Goal: Book appointment/travel/reservation

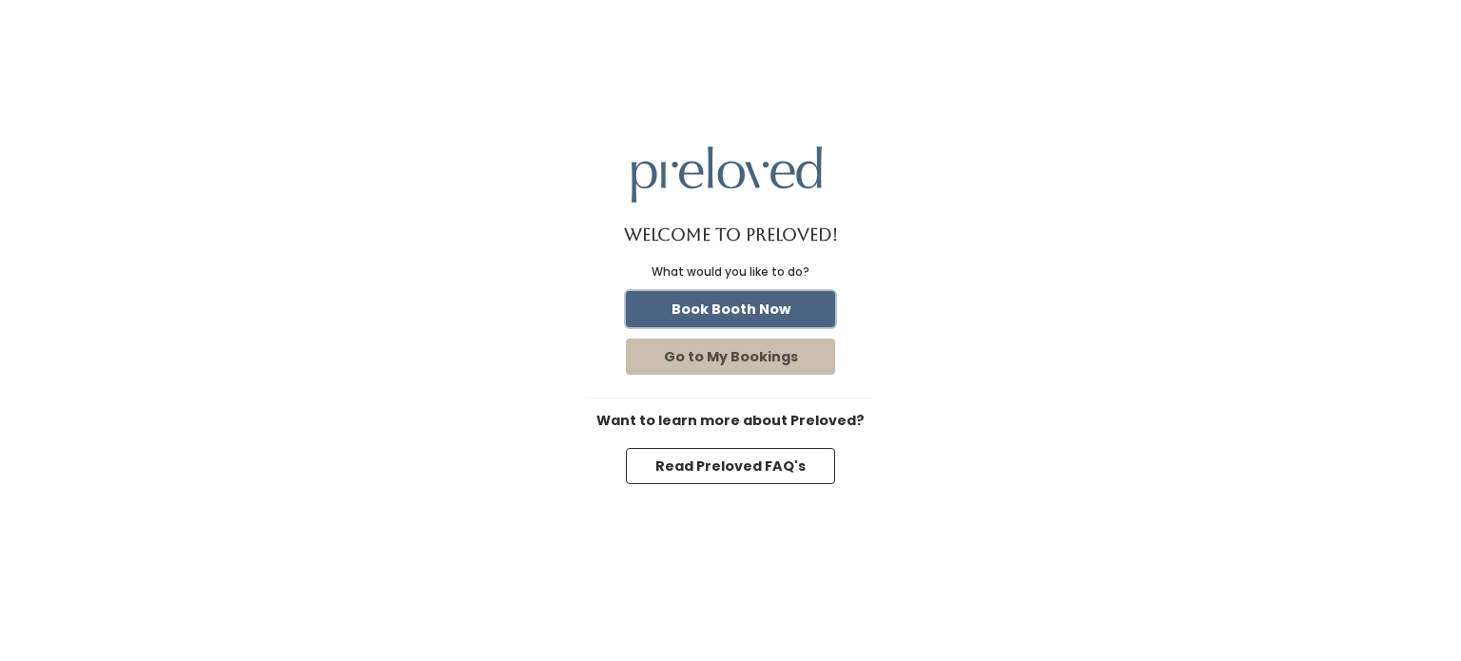
click at [762, 302] on button "Book Booth Now" at bounding box center [730, 309] width 209 height 36
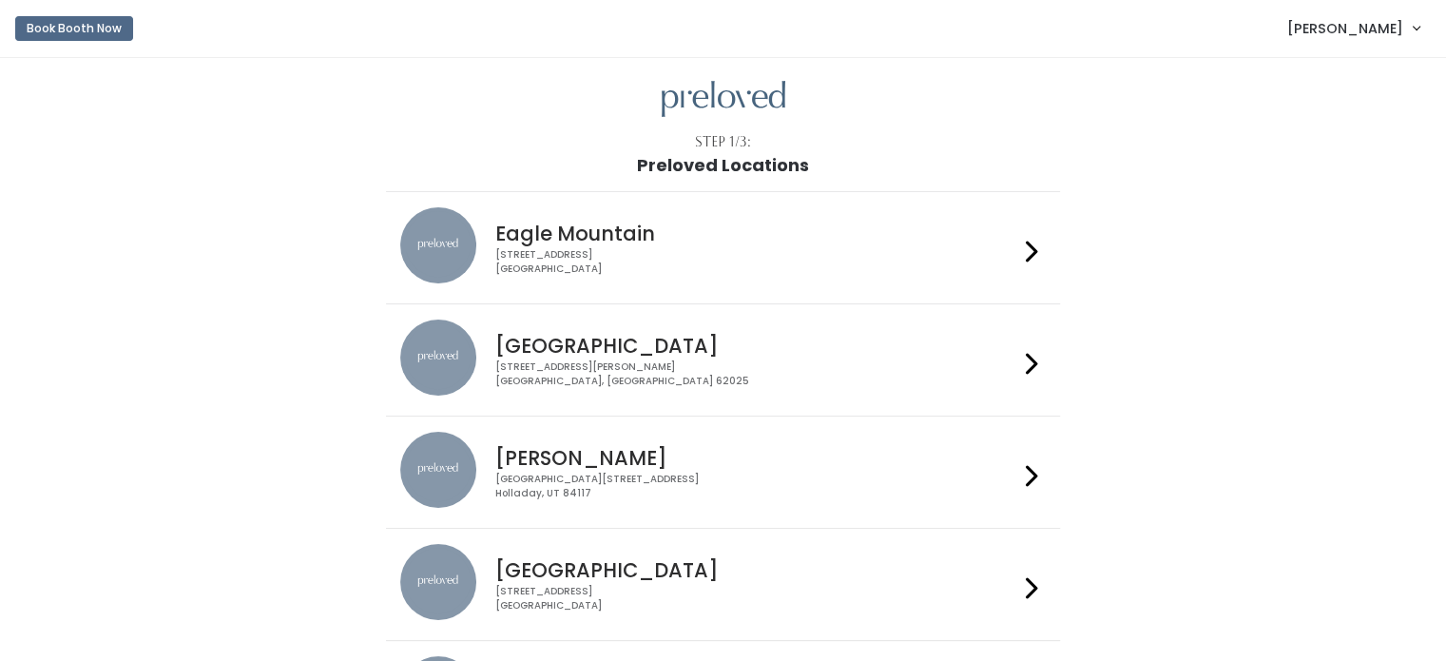
click at [572, 344] on h4 "Edwardsville" at bounding box center [756, 346] width 523 height 22
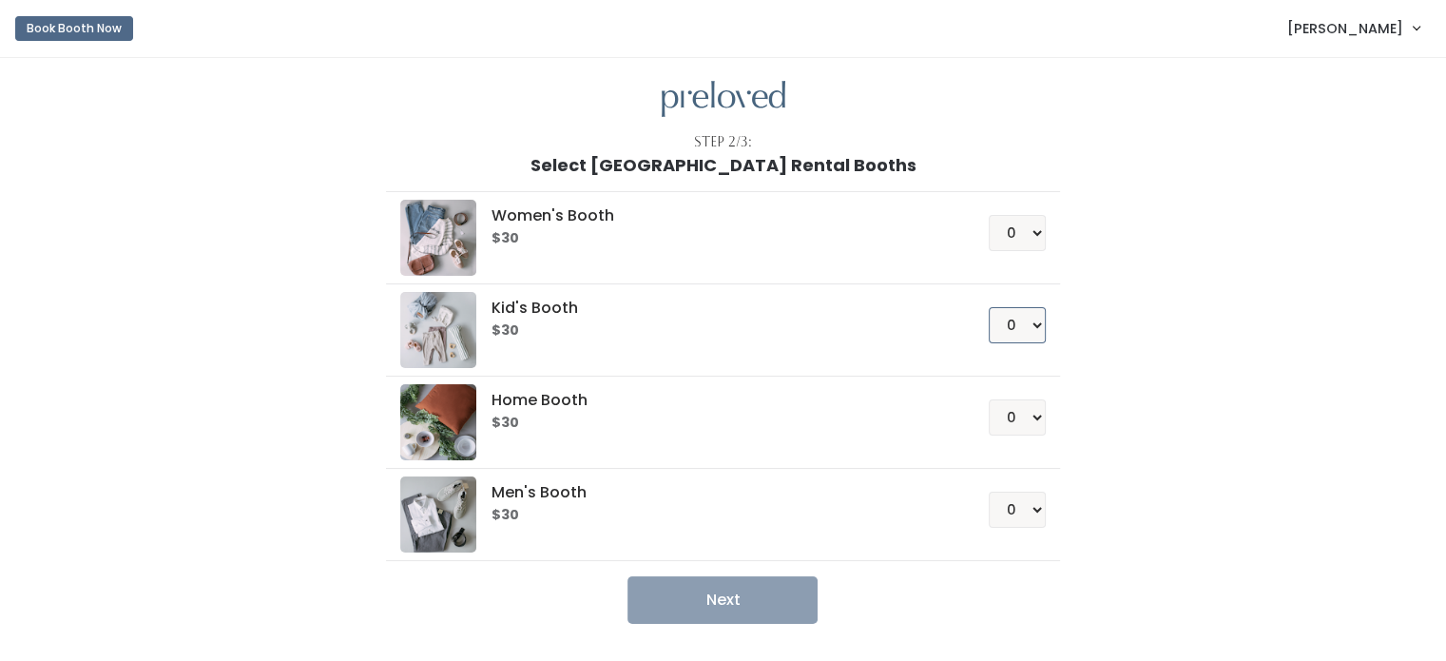
click at [1007, 323] on select "0 1 2 3 4" at bounding box center [1017, 325] width 57 height 36
select select "1"
click at [989, 307] on select "0 1 2 3 4" at bounding box center [1017, 325] width 57 height 36
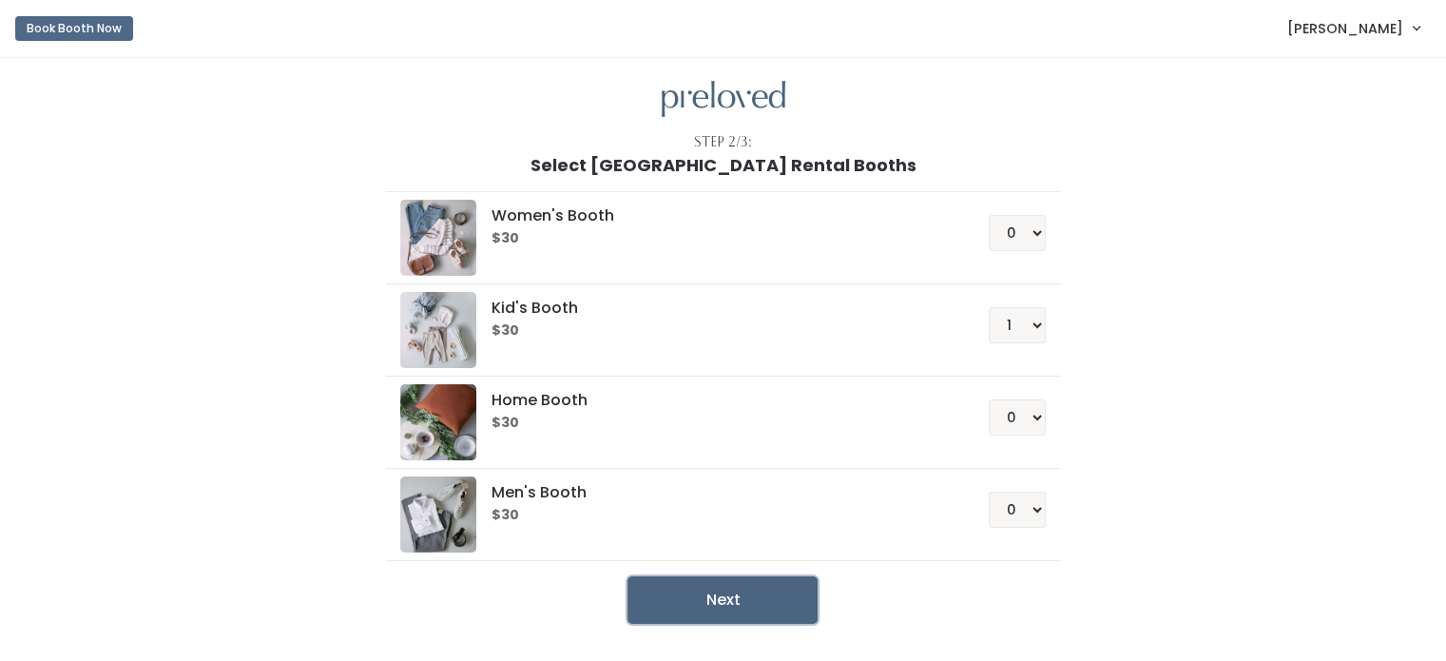
click at [746, 592] on button "Next" at bounding box center [723, 600] width 190 height 48
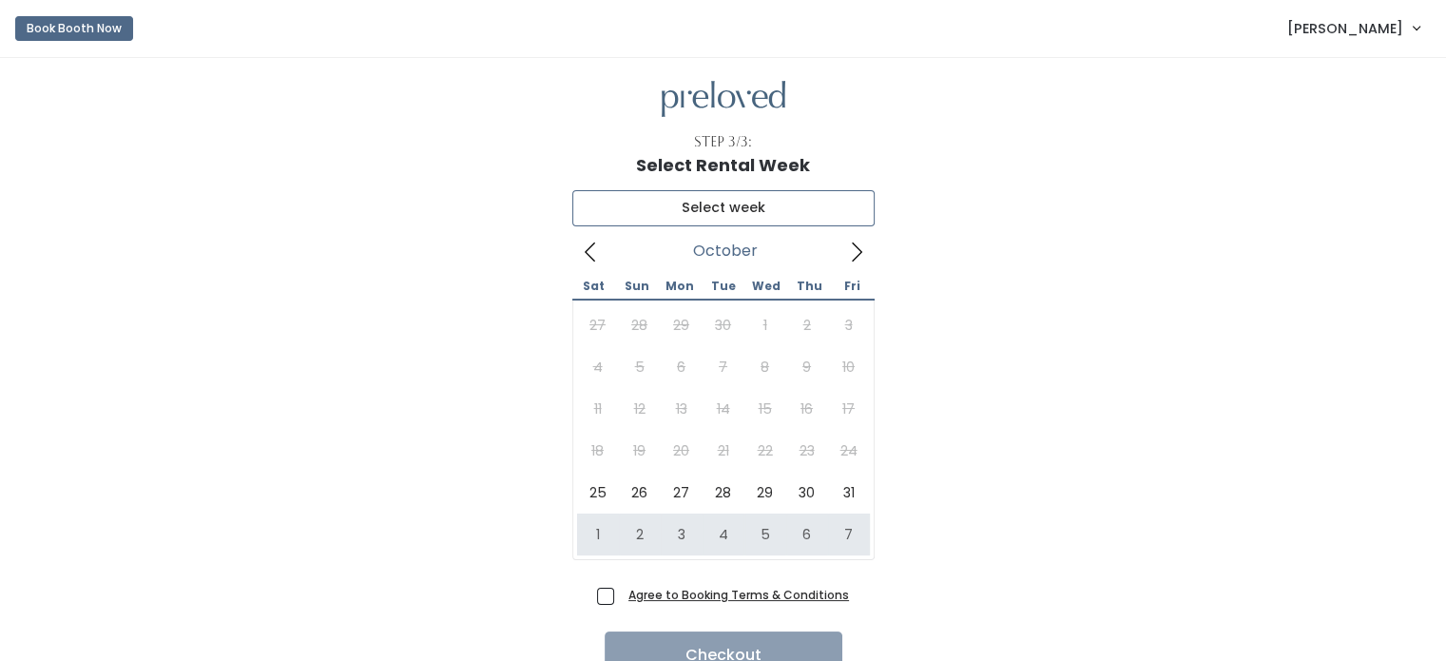
type input "November 1 to November 7"
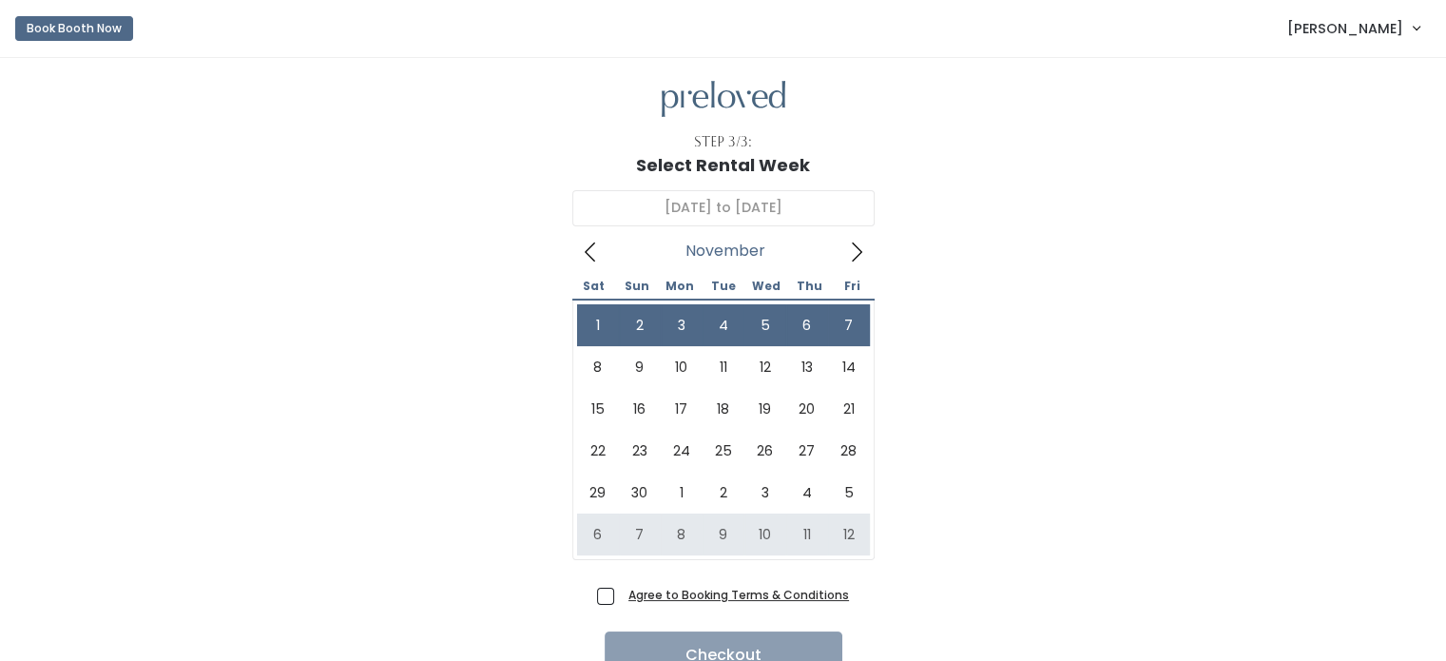
click at [656, 585] on span "Agree to Booking Terms & Conditions" at bounding box center [735, 594] width 228 height 19
click at [633, 585] on input "Agree to Booking Terms & Conditions" at bounding box center [627, 591] width 12 height 12
checkbox input "true"
click at [660, 596] on u "Agree to Booking Terms & Conditions" at bounding box center [739, 595] width 221 height 16
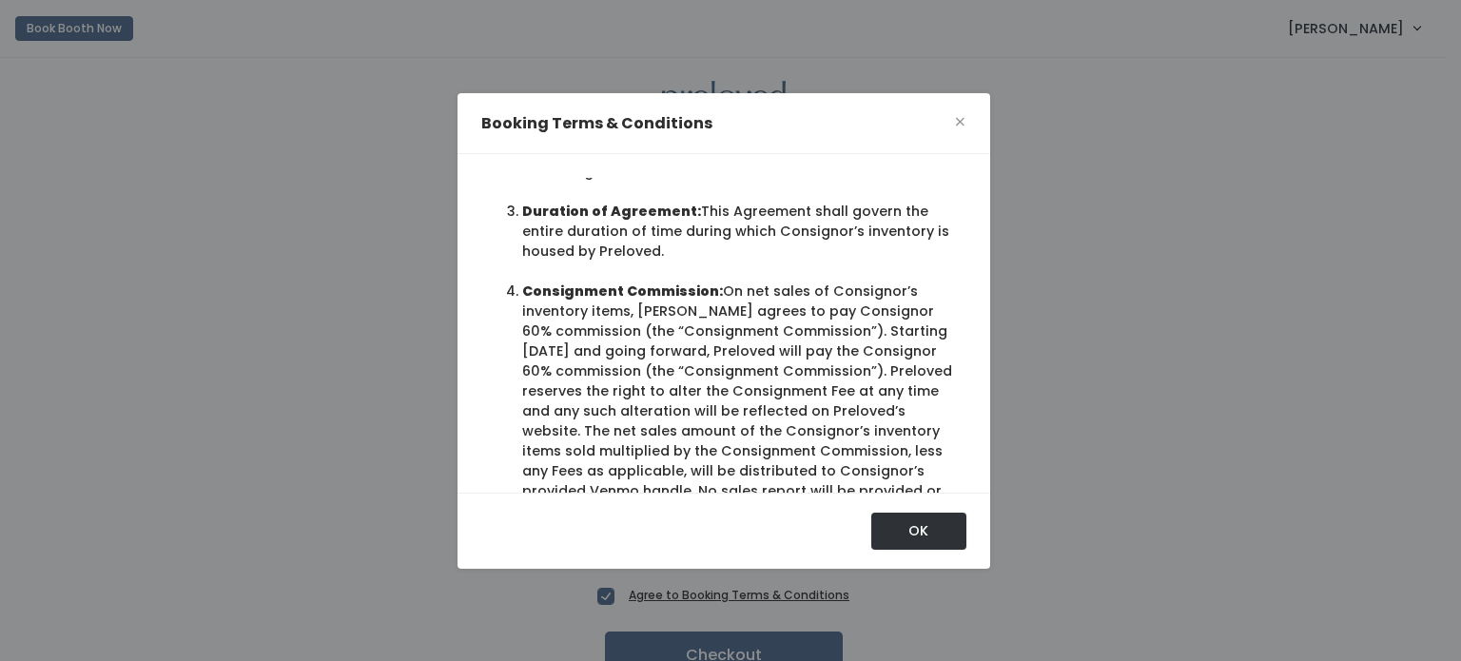
scroll to position [687, 0]
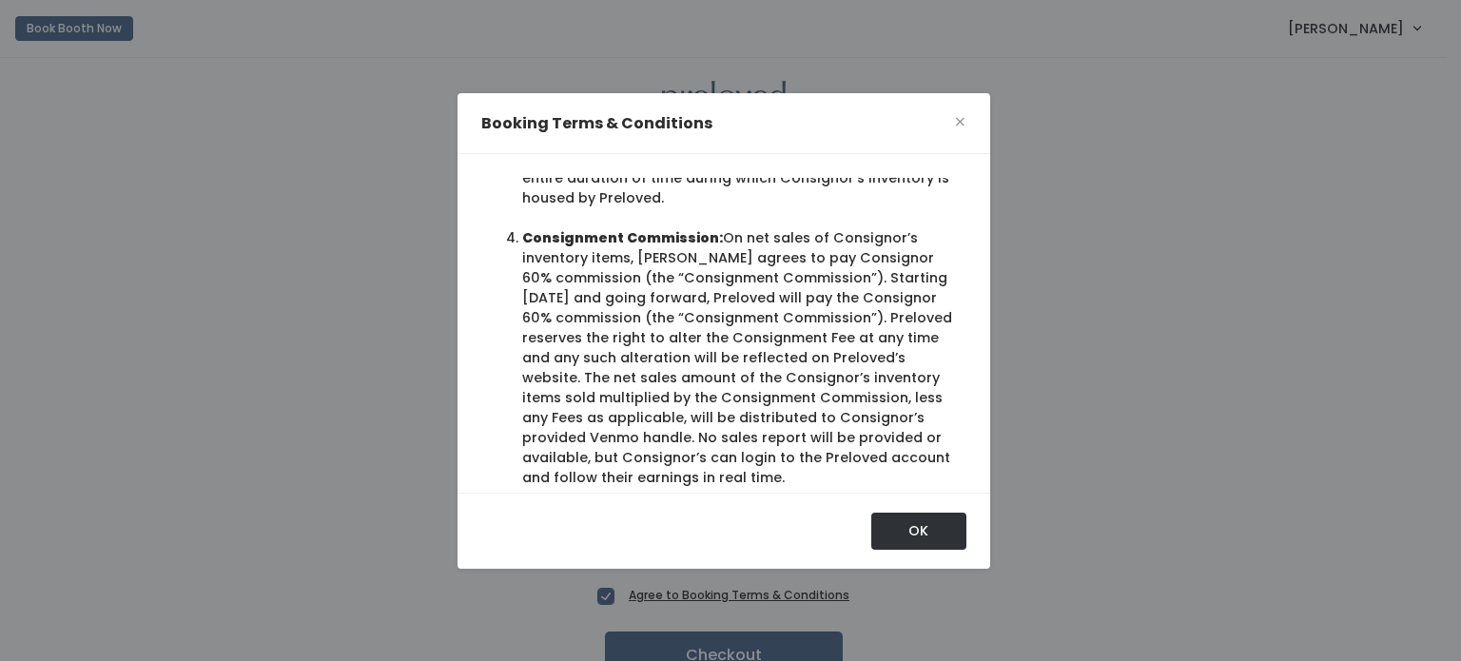
click at [974, 478] on div "These terms and conditions create a contract (the “Agreement”) between you (“Co…" at bounding box center [723, 323] width 533 height 339
click at [974, 477] on div "These terms and conditions create a contract (the “Agreement”) between you (“Co…" at bounding box center [723, 323] width 533 height 339
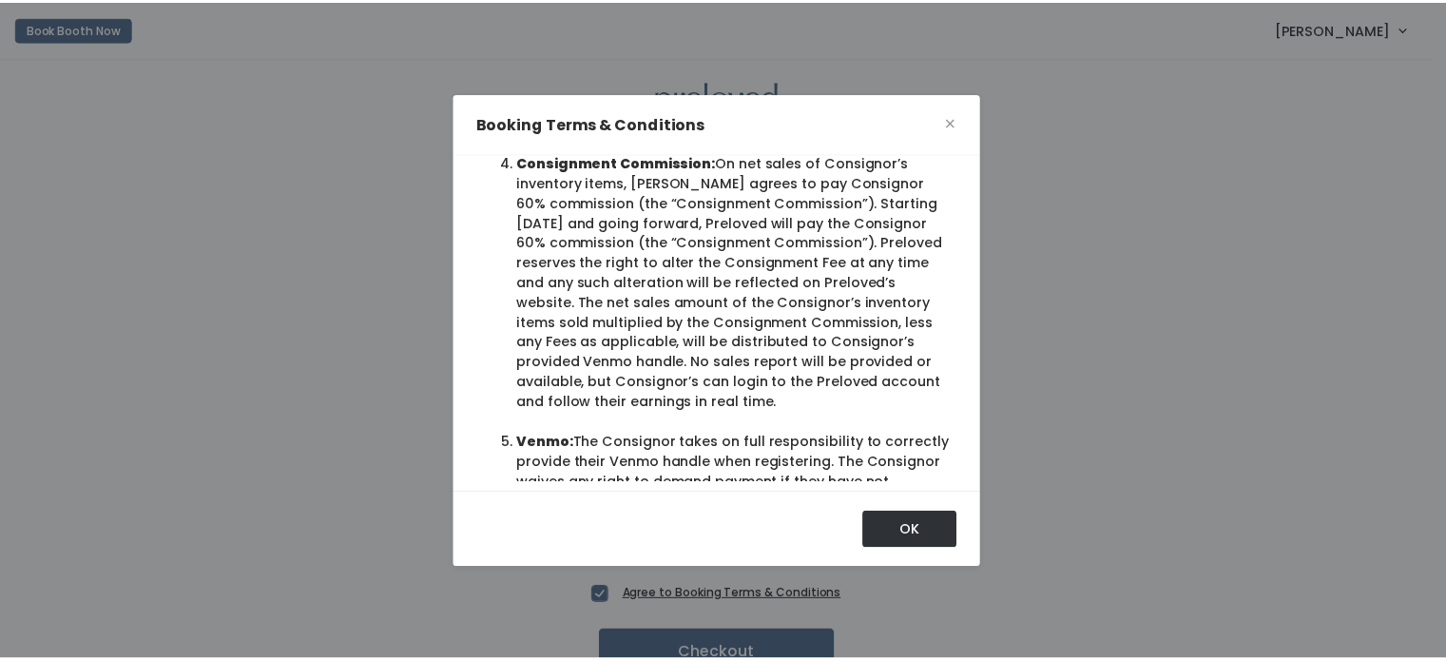
scroll to position [87, 0]
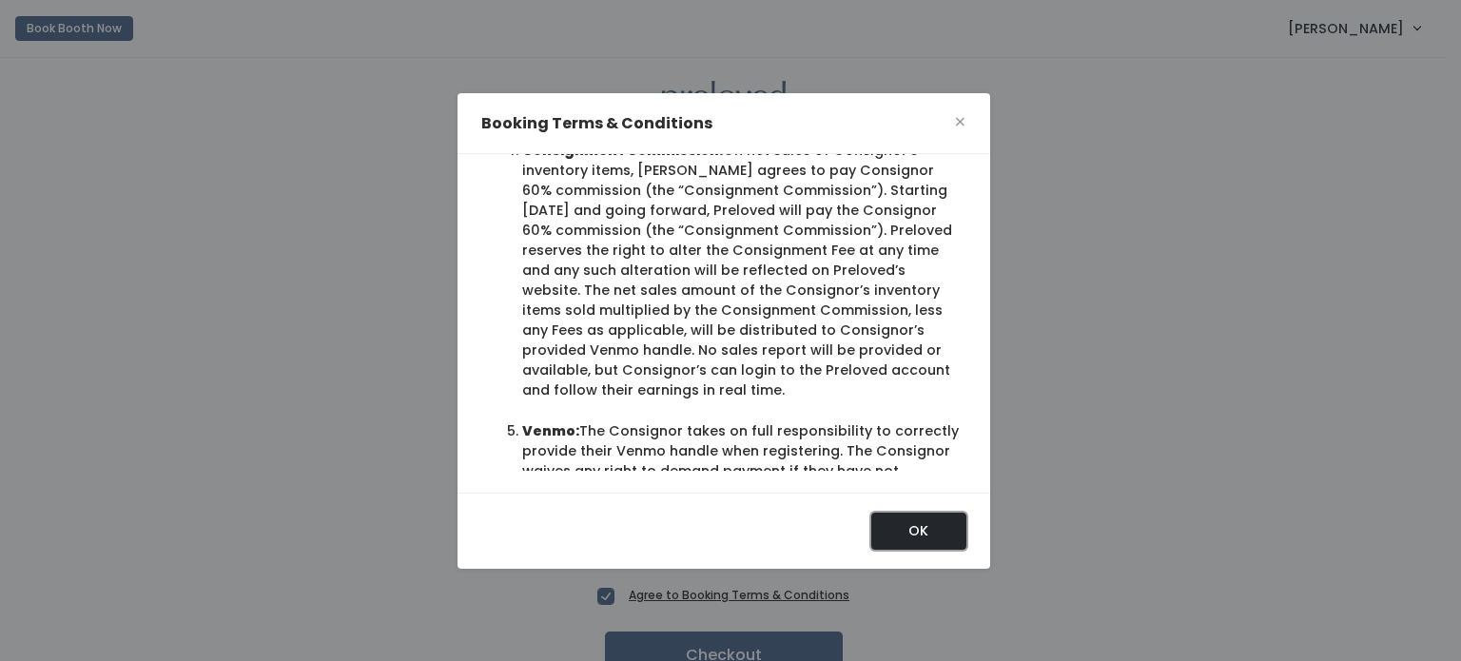
click at [921, 529] on button "OK" at bounding box center [918, 531] width 95 height 36
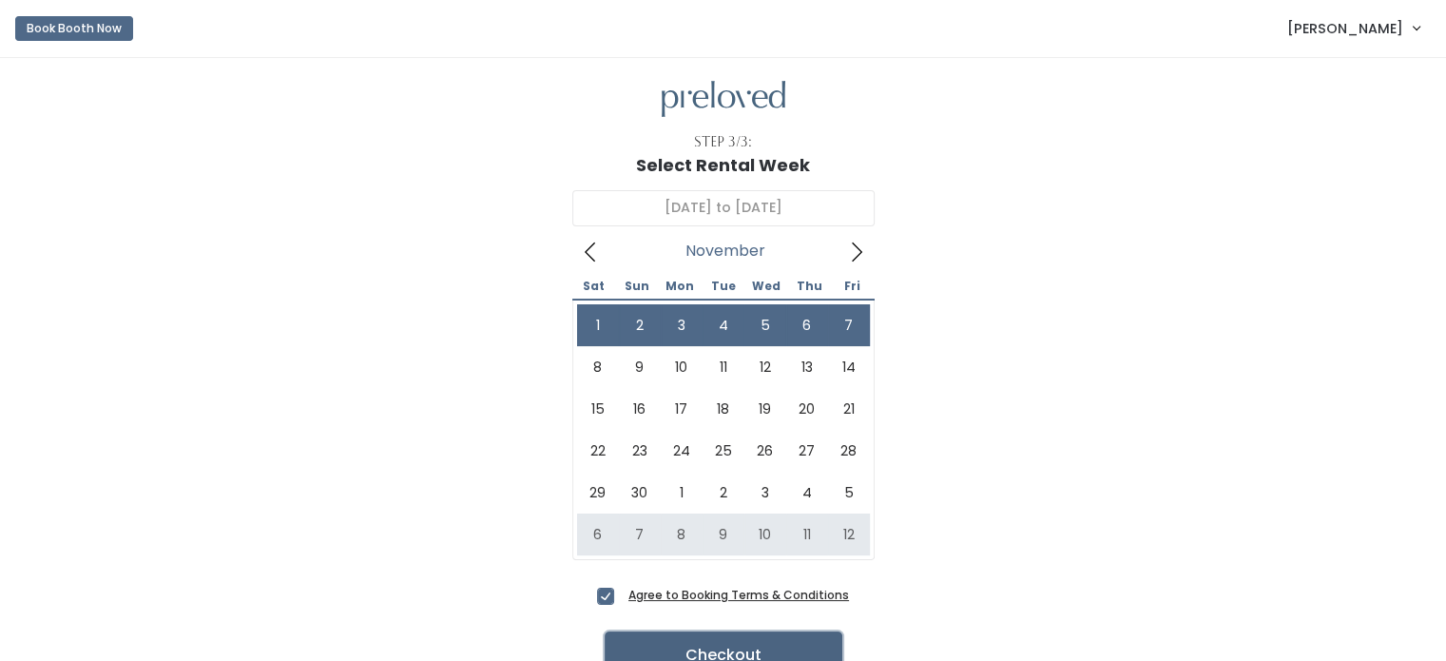
click at [752, 639] on button "Checkout" at bounding box center [724, 655] width 238 height 48
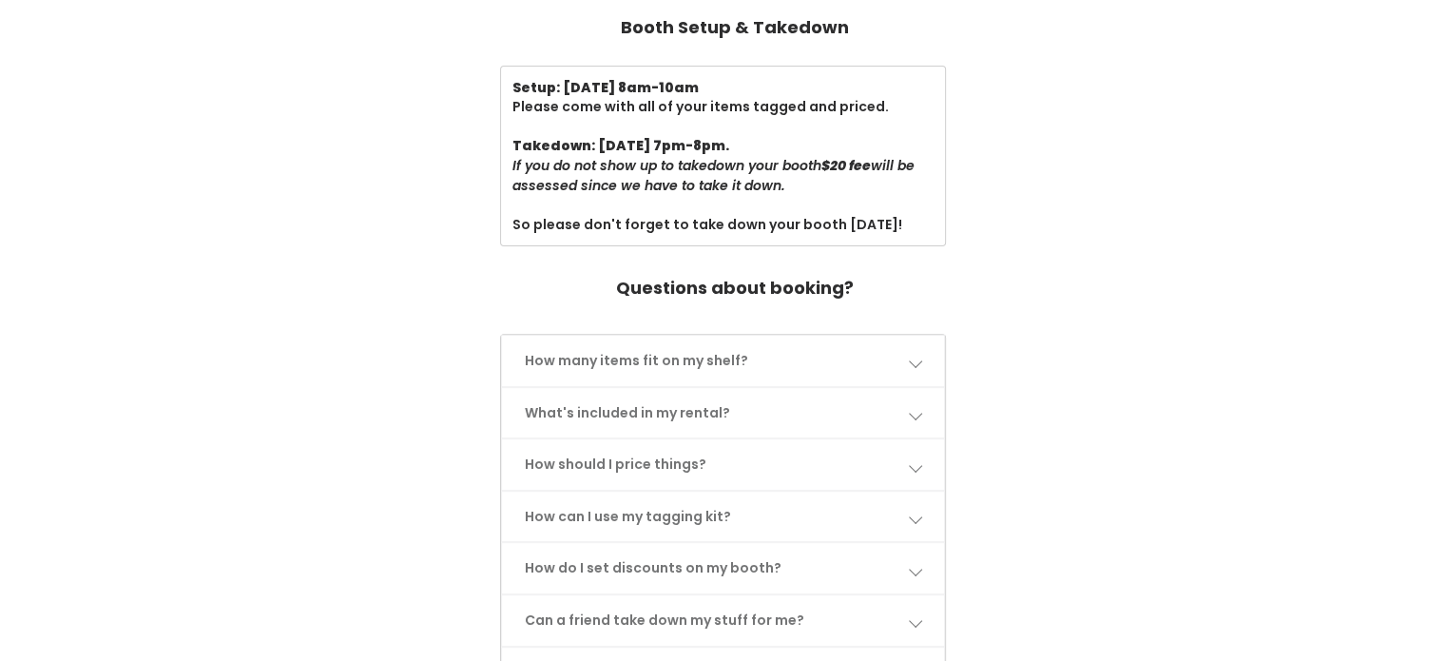
scroll to position [666, 0]
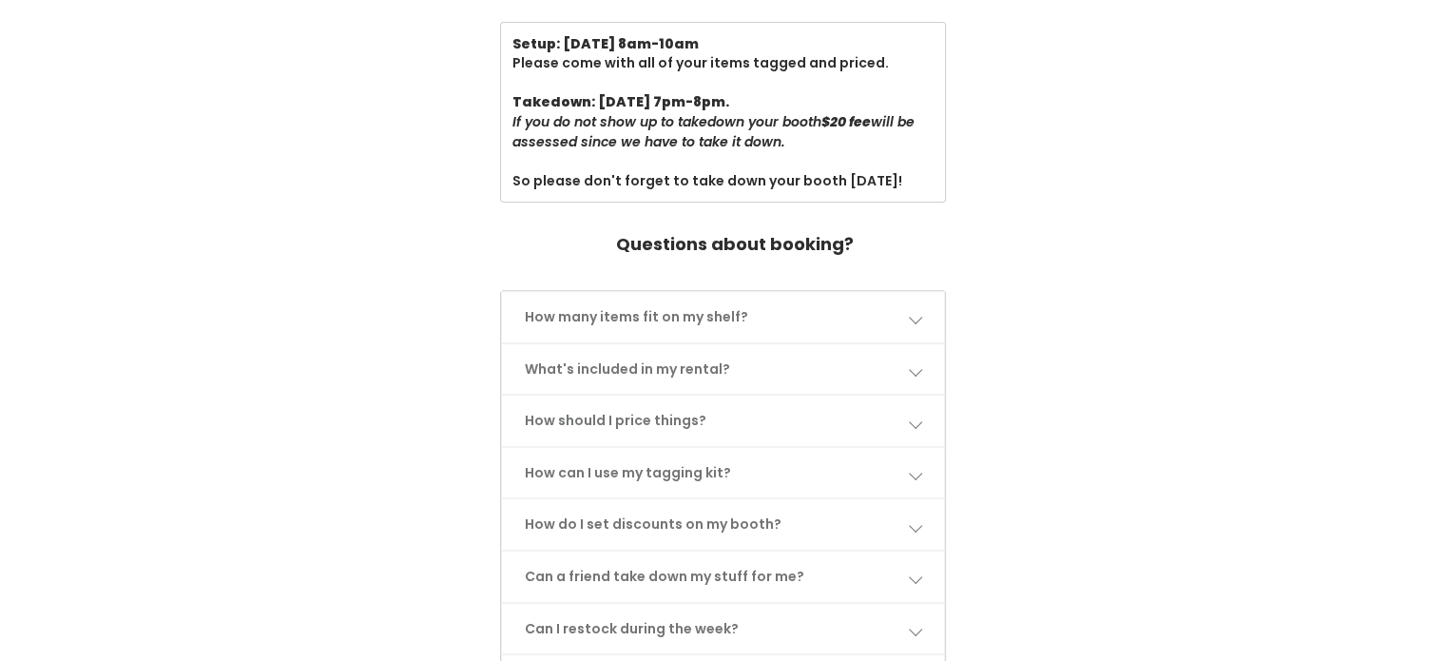
click at [923, 320] on link "How many items fit on my shelf?" at bounding box center [723, 317] width 443 height 50
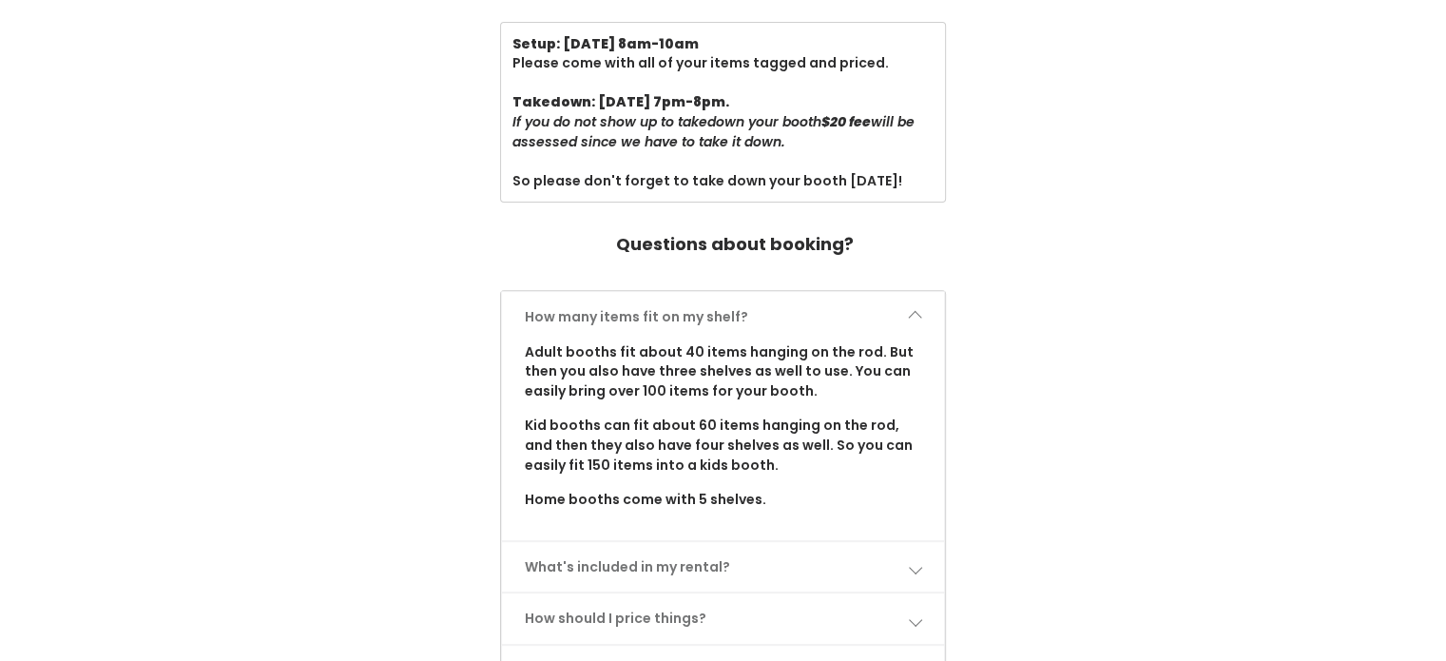
click at [923, 320] on link "How many items fit on my shelf?" at bounding box center [723, 317] width 443 height 50
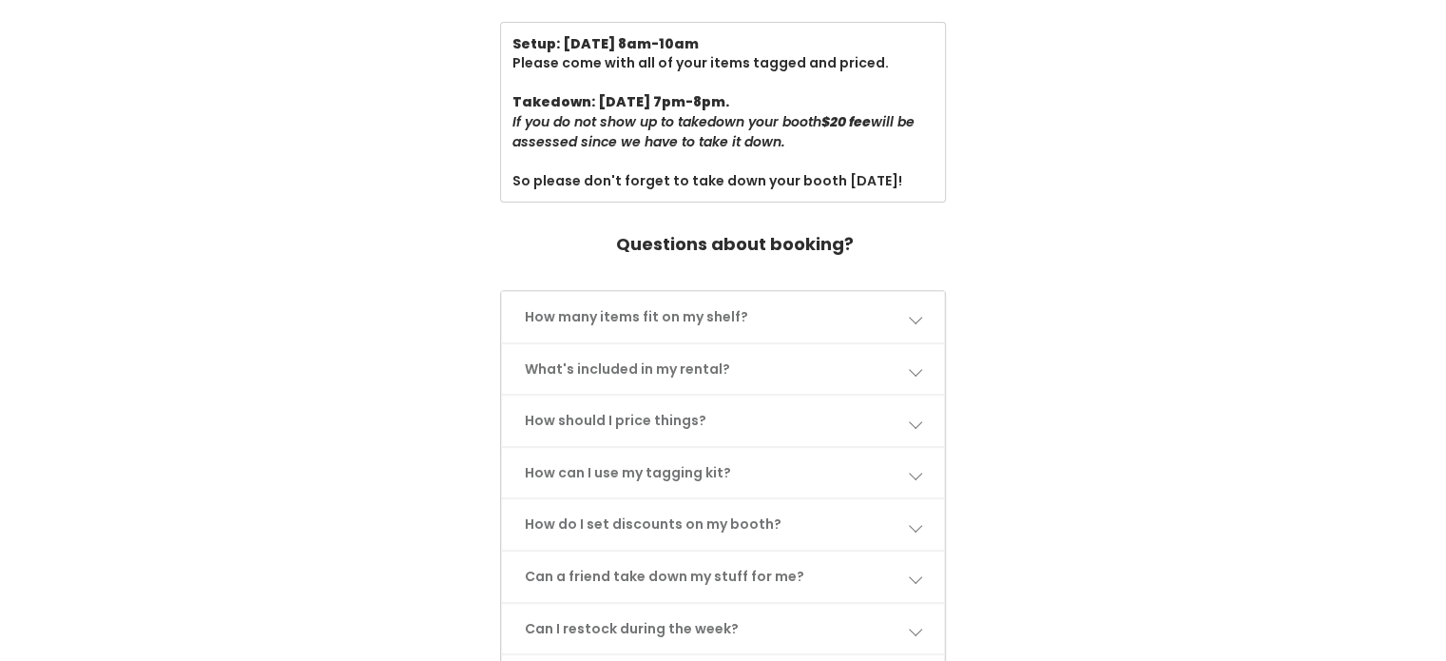
click at [920, 349] on link "What's included in my rental?" at bounding box center [723, 369] width 443 height 50
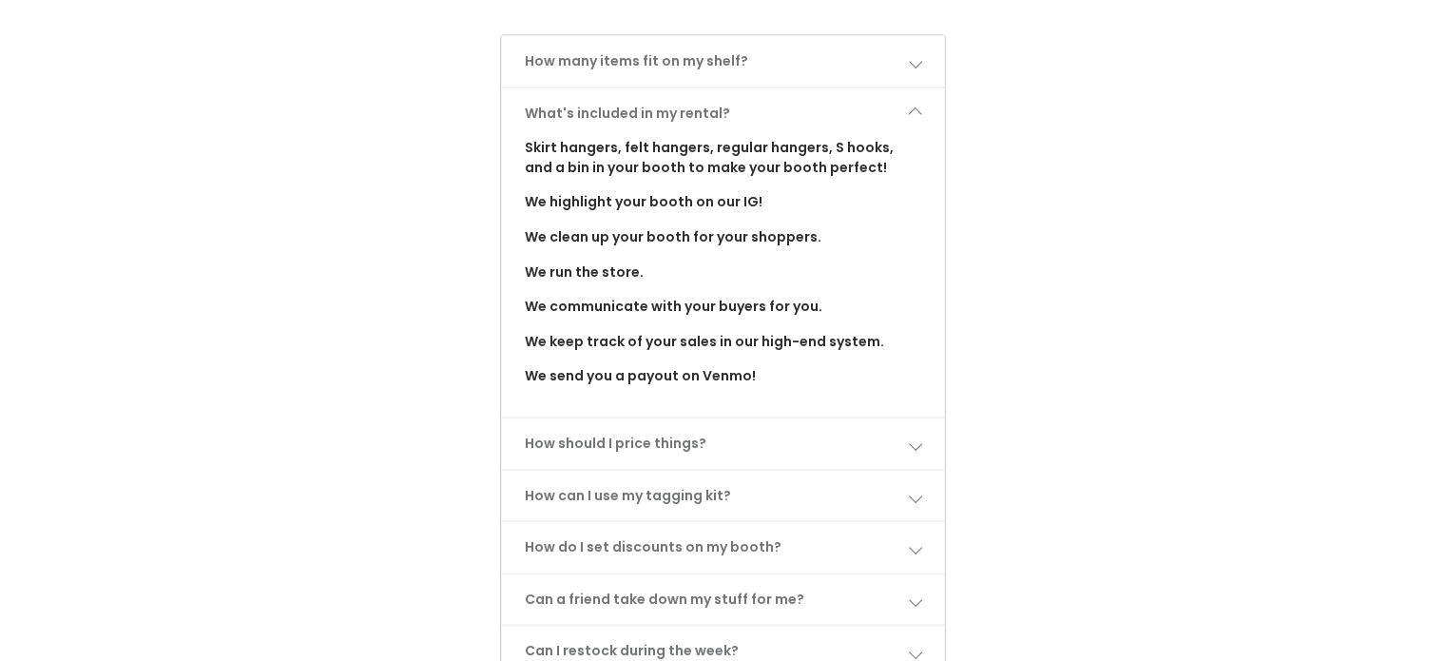
scroll to position [951, 0]
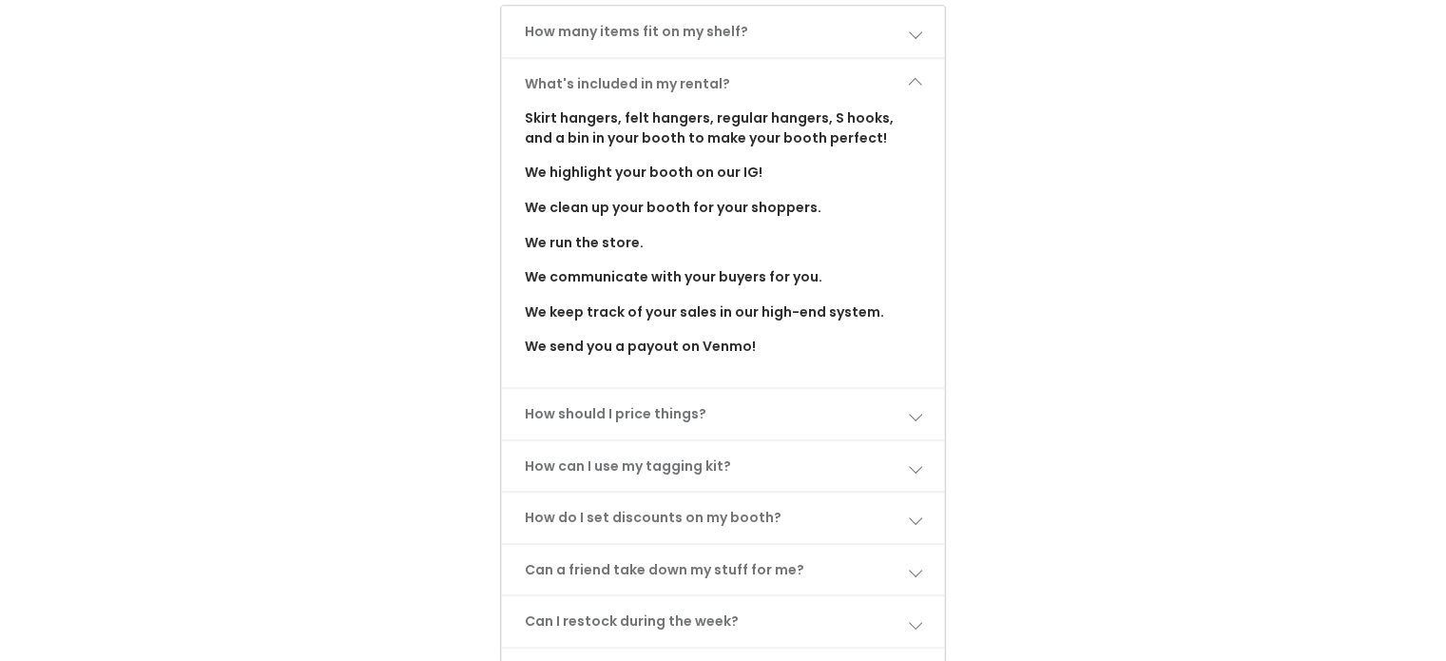
click at [908, 407] on span at bounding box center [914, 413] width 13 height 13
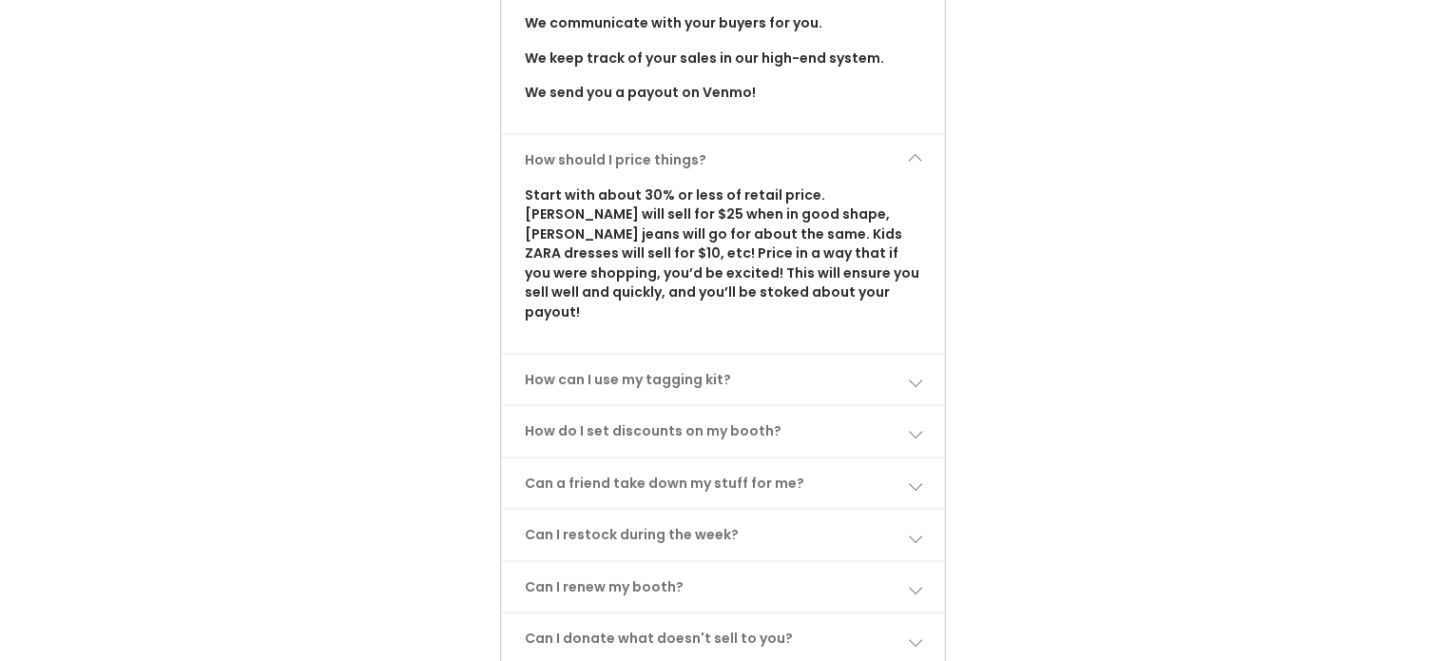
scroll to position [1236, 0]
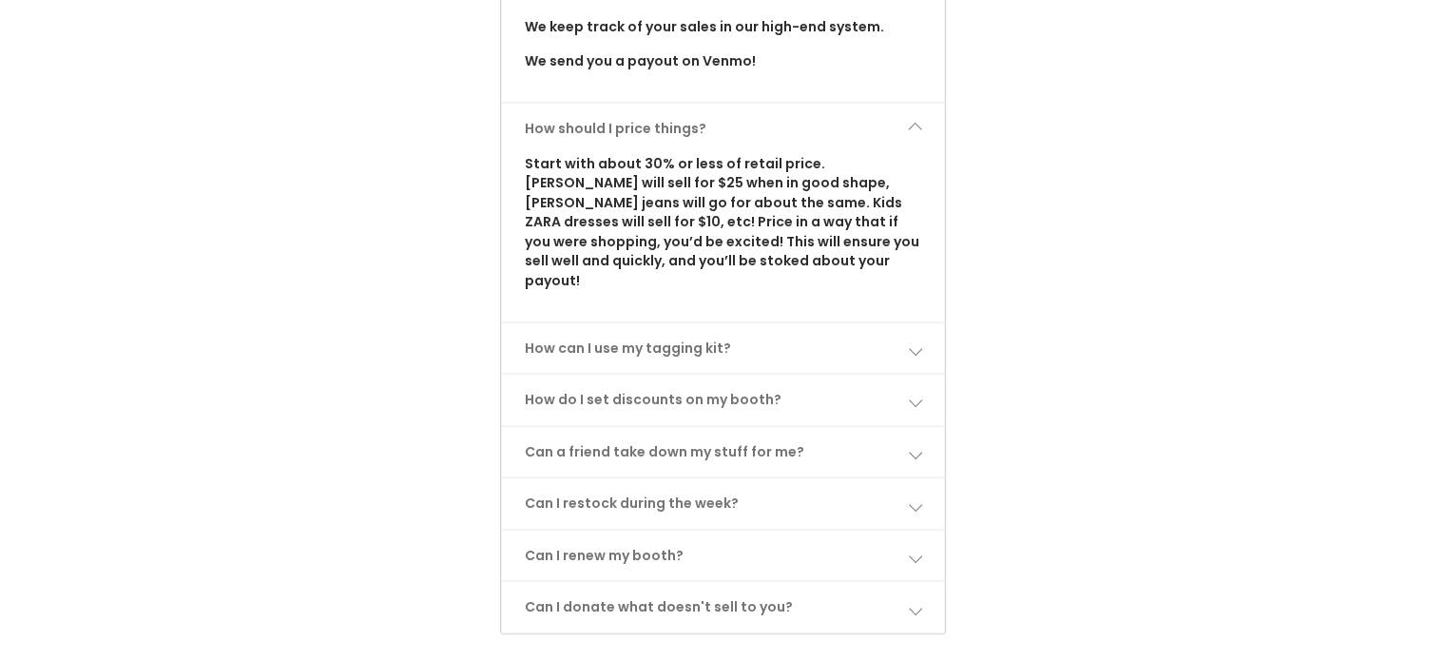
click at [907, 329] on link "How can I use my tagging kit?" at bounding box center [723, 348] width 443 height 50
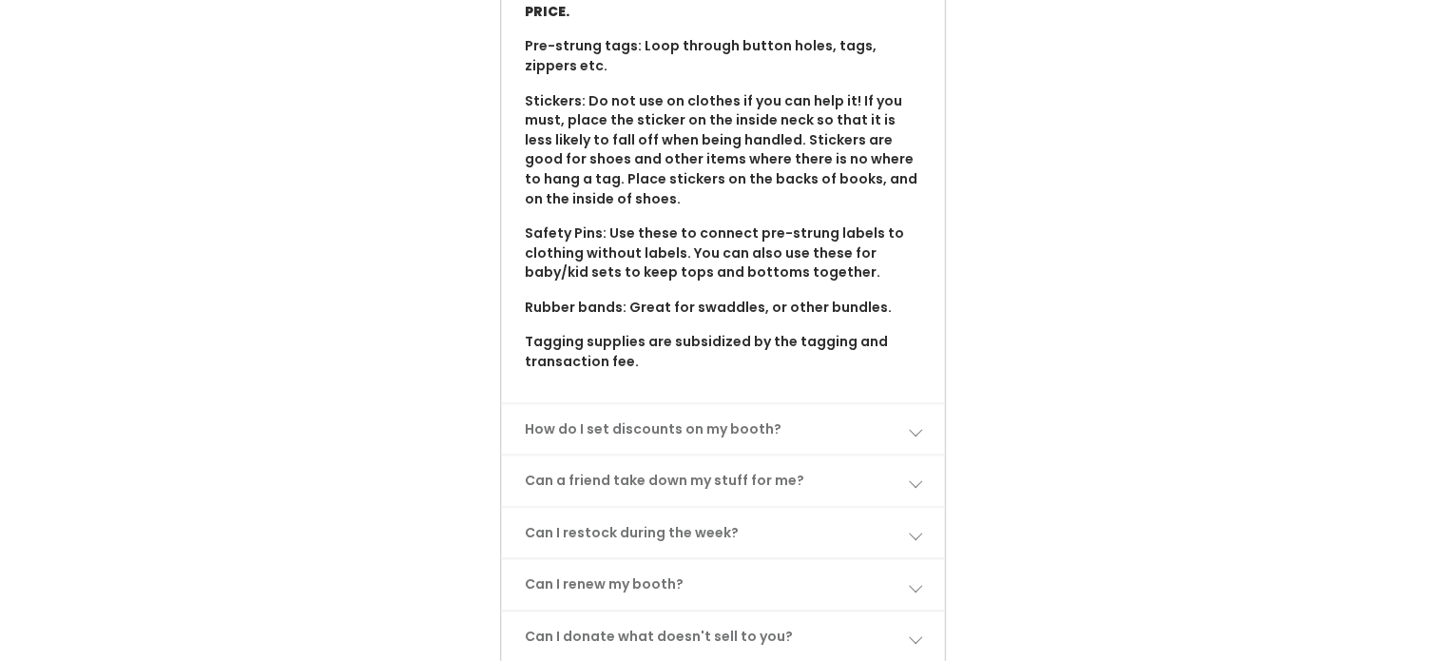
scroll to position [1712, 0]
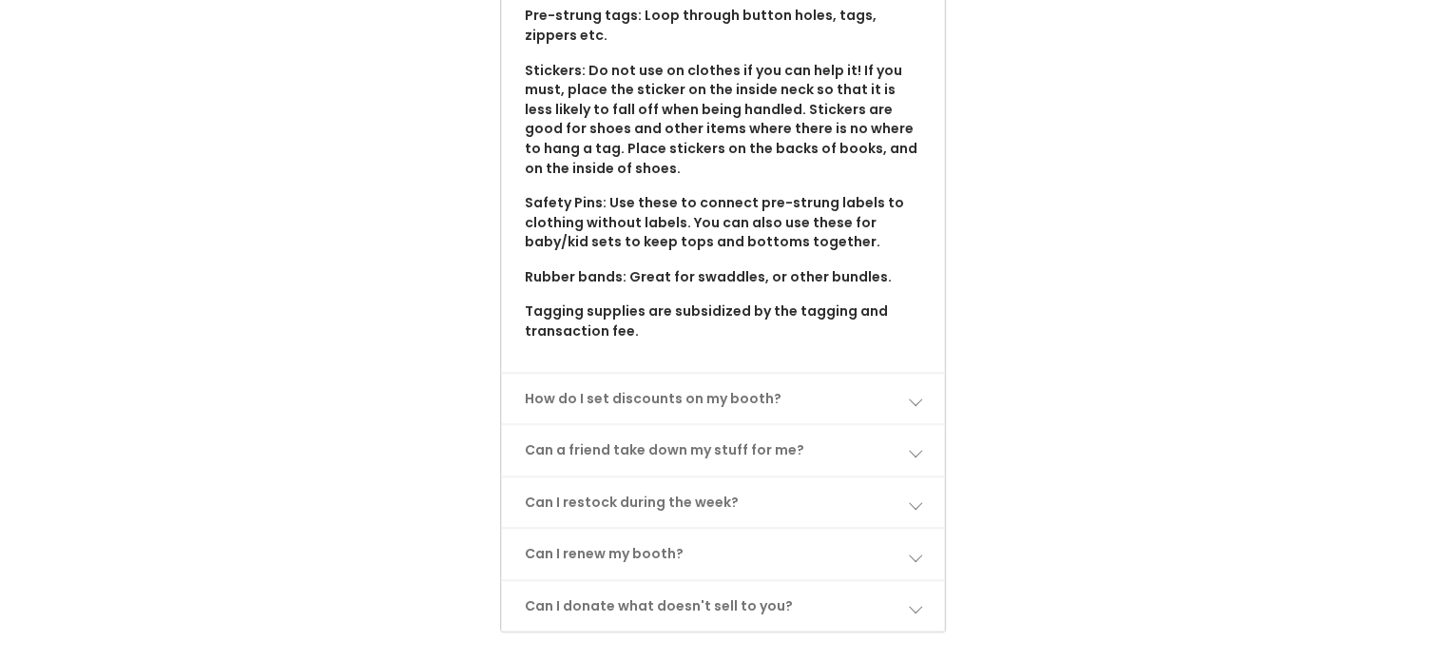
click at [924, 374] on link "How do I set discounts on my booth?" at bounding box center [723, 399] width 443 height 50
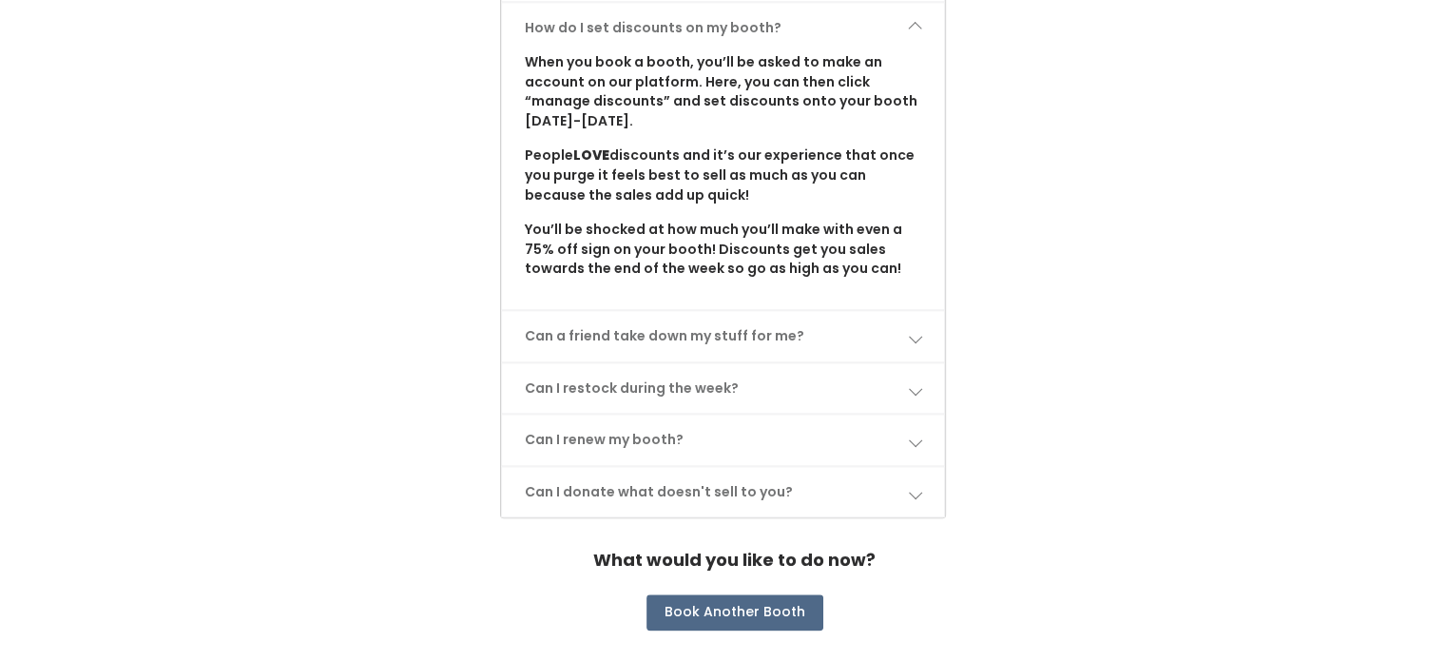
scroll to position [2084, 0]
click at [914, 328] on span at bounding box center [914, 334] width 13 height 13
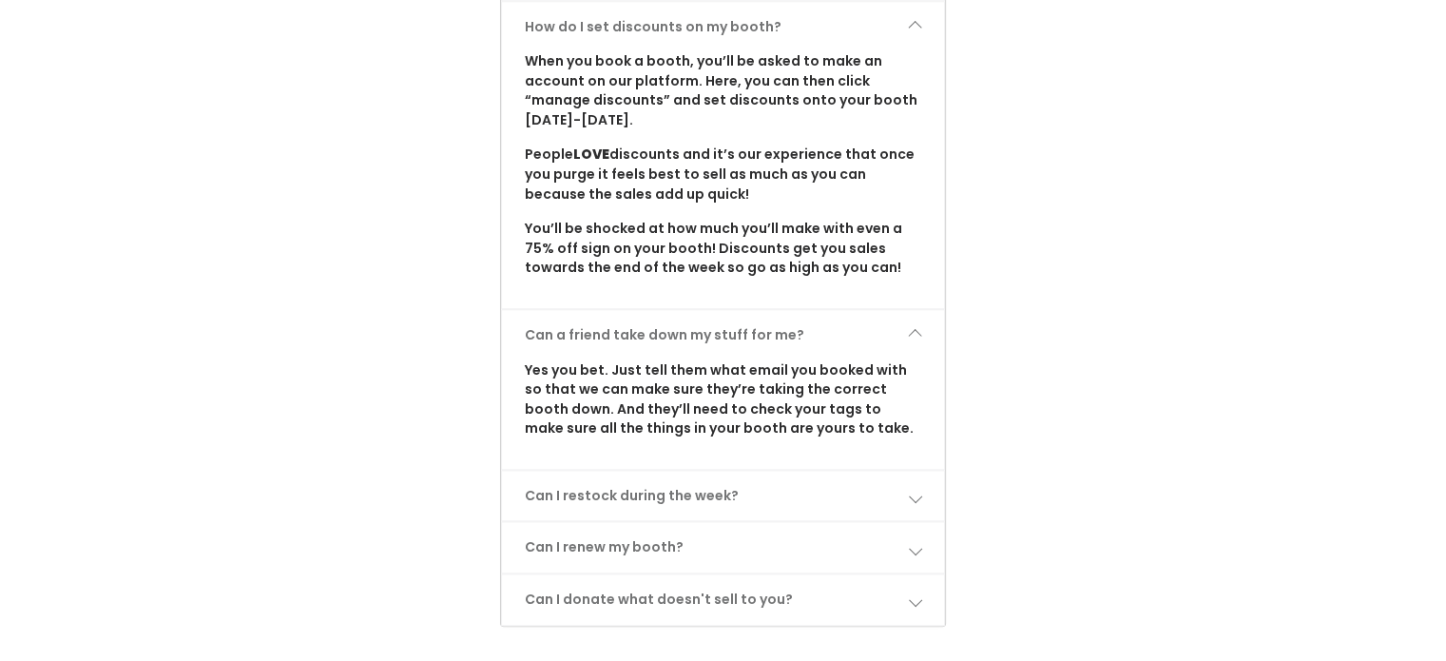
click at [916, 328] on span at bounding box center [914, 334] width 13 height 13
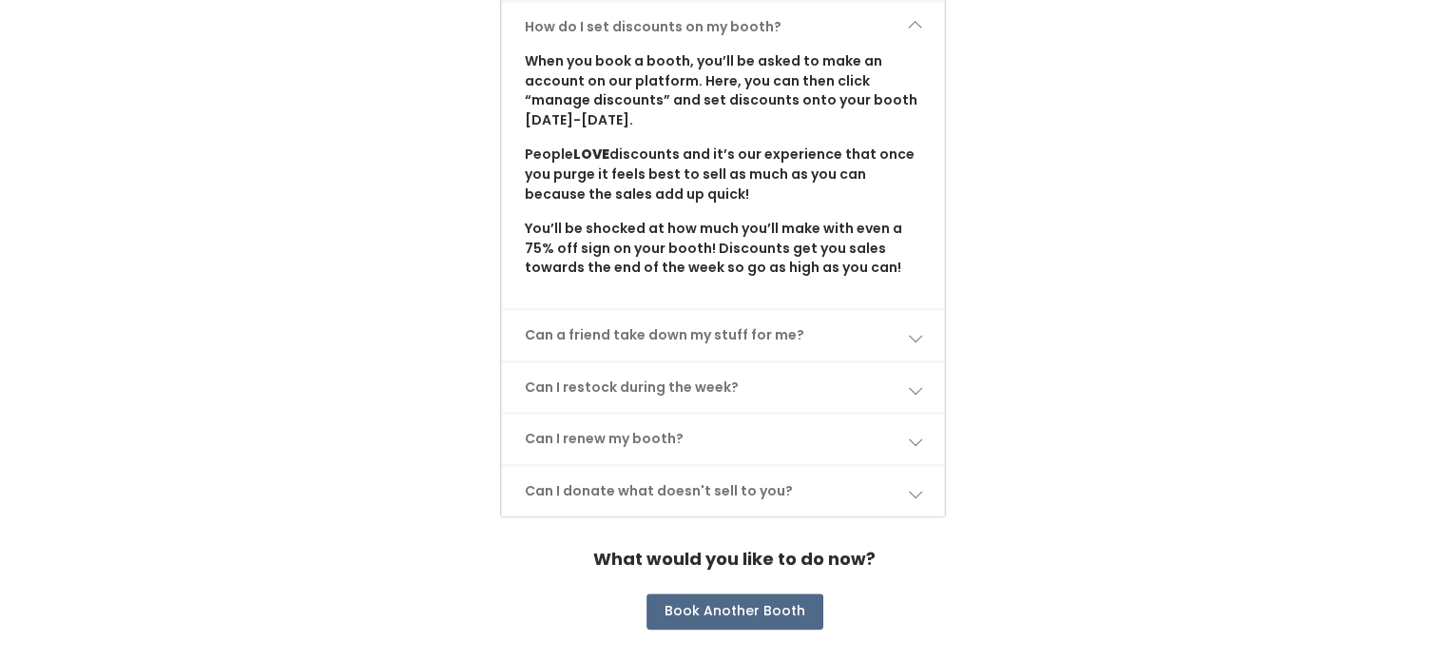
click at [916, 362] on link "Can I restock during the week?" at bounding box center [723, 387] width 443 height 50
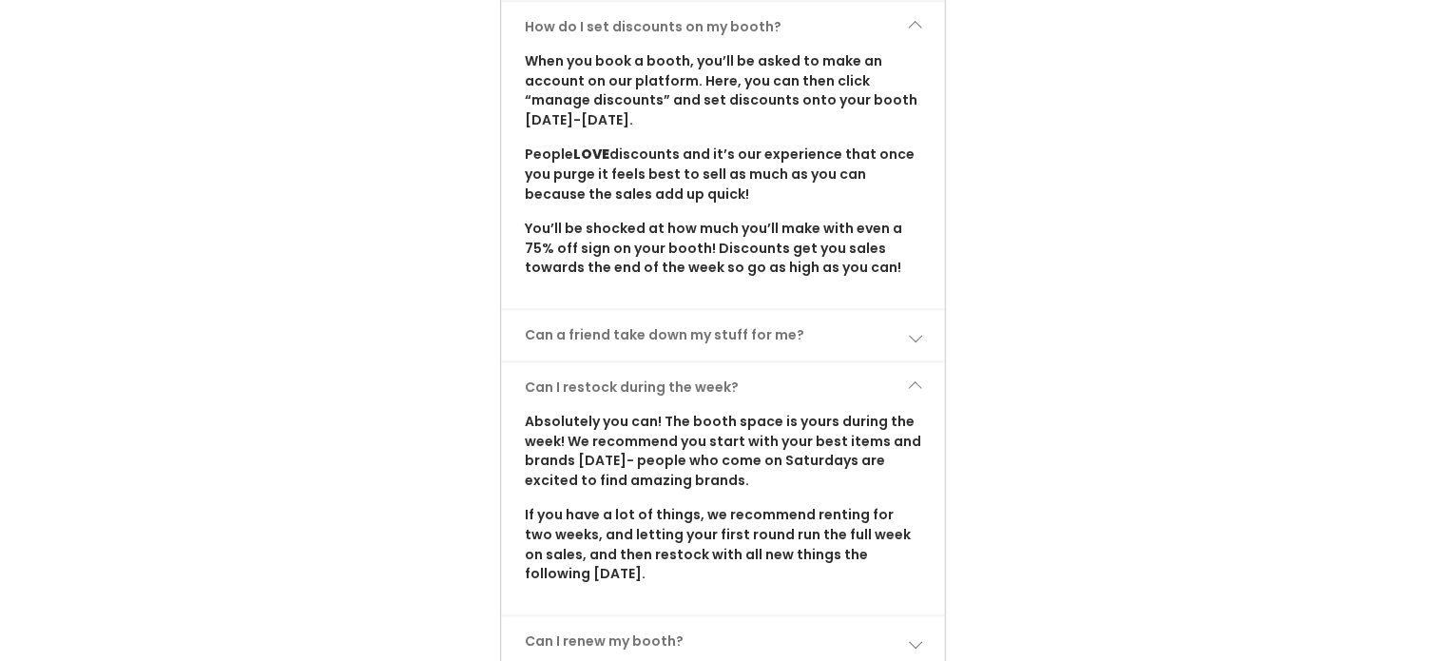
click at [916, 362] on link "Can I restock during the week?" at bounding box center [723, 387] width 443 height 50
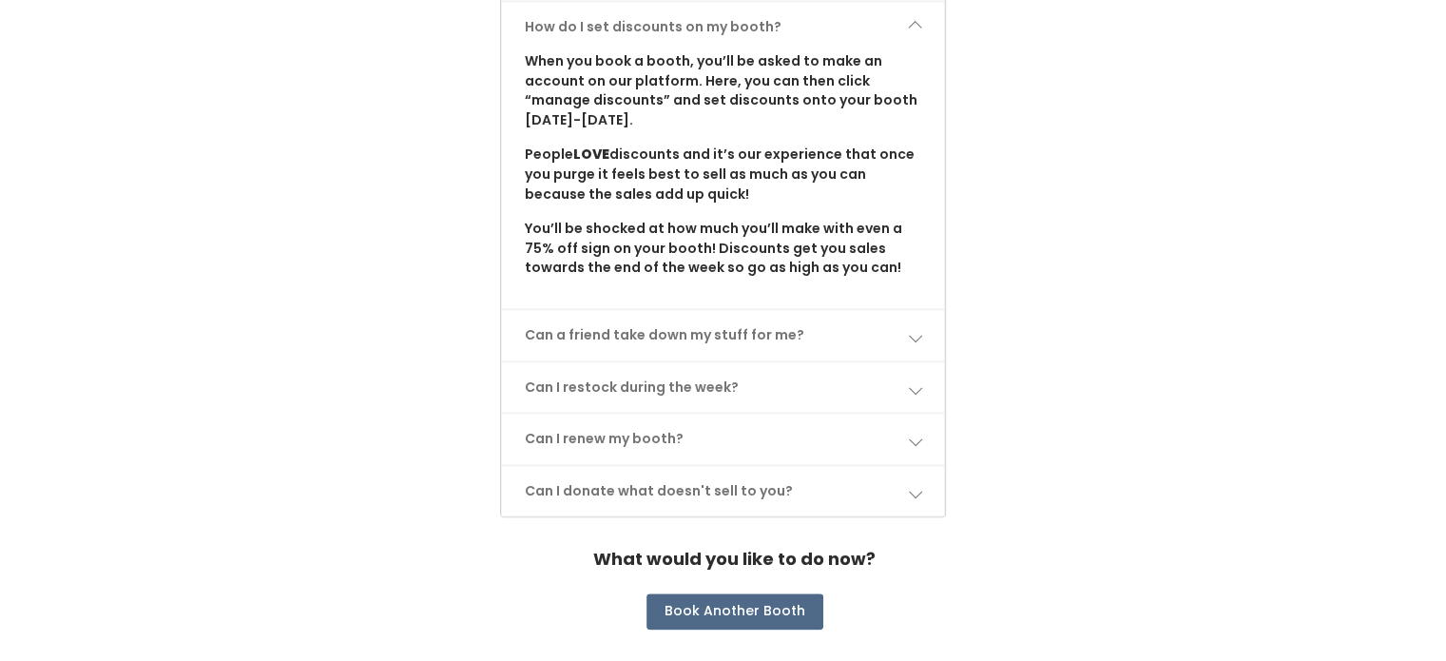
click at [917, 432] on span at bounding box center [914, 438] width 13 height 13
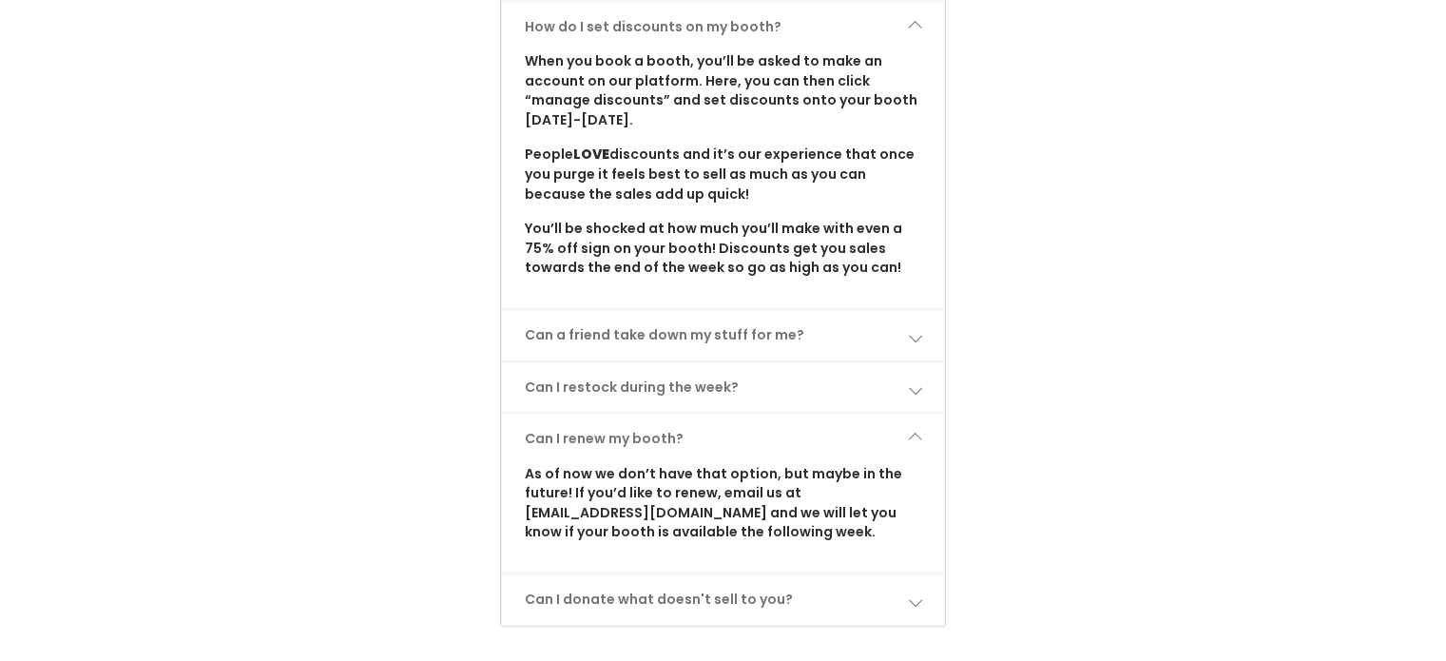
click at [917, 432] on span at bounding box center [914, 438] width 13 height 13
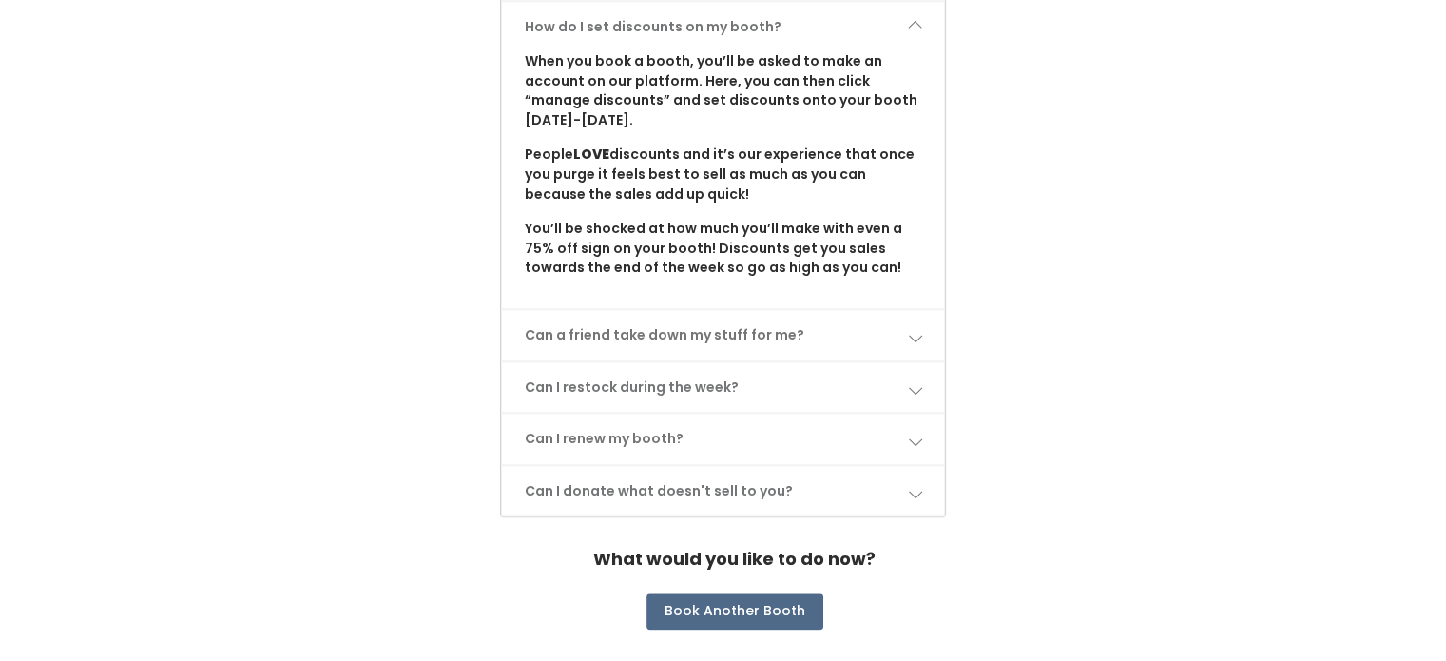
click at [917, 484] on span at bounding box center [914, 490] width 13 height 13
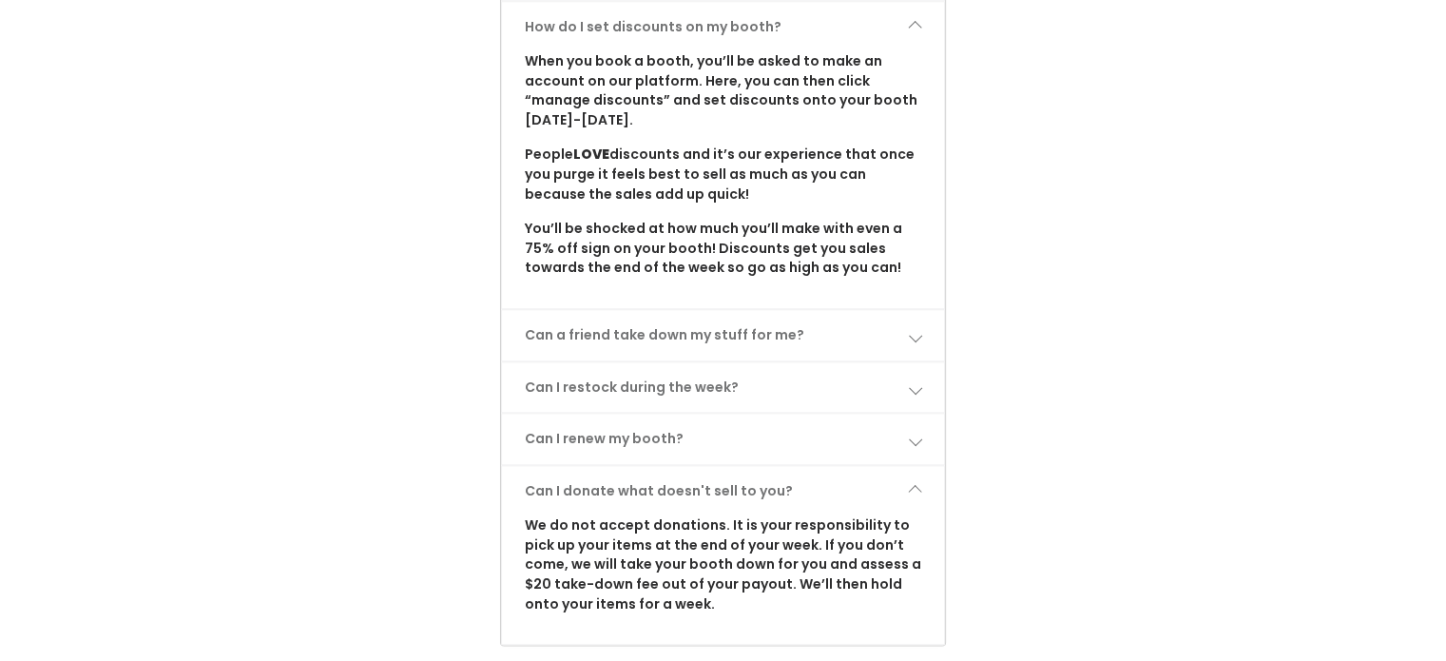
click at [921, 466] on link "Can I donate what doesn't sell to you?" at bounding box center [723, 491] width 443 height 50
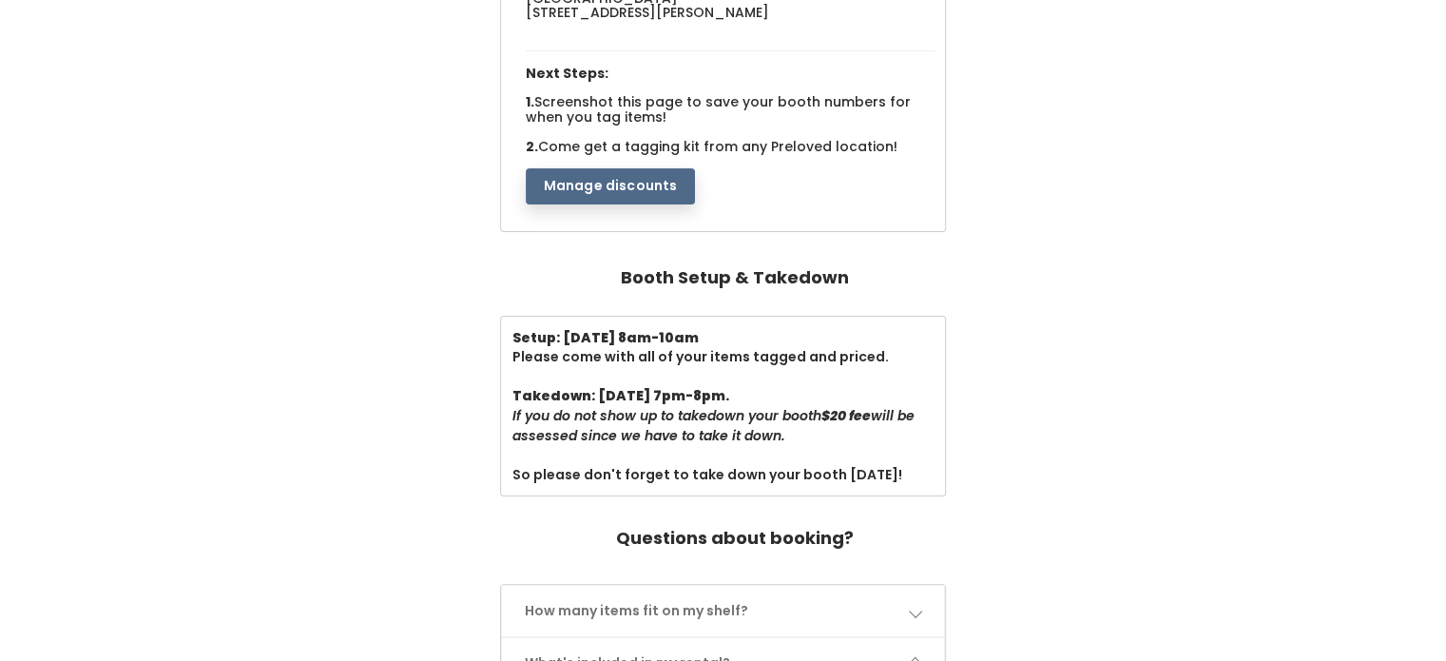
scroll to position [0, 0]
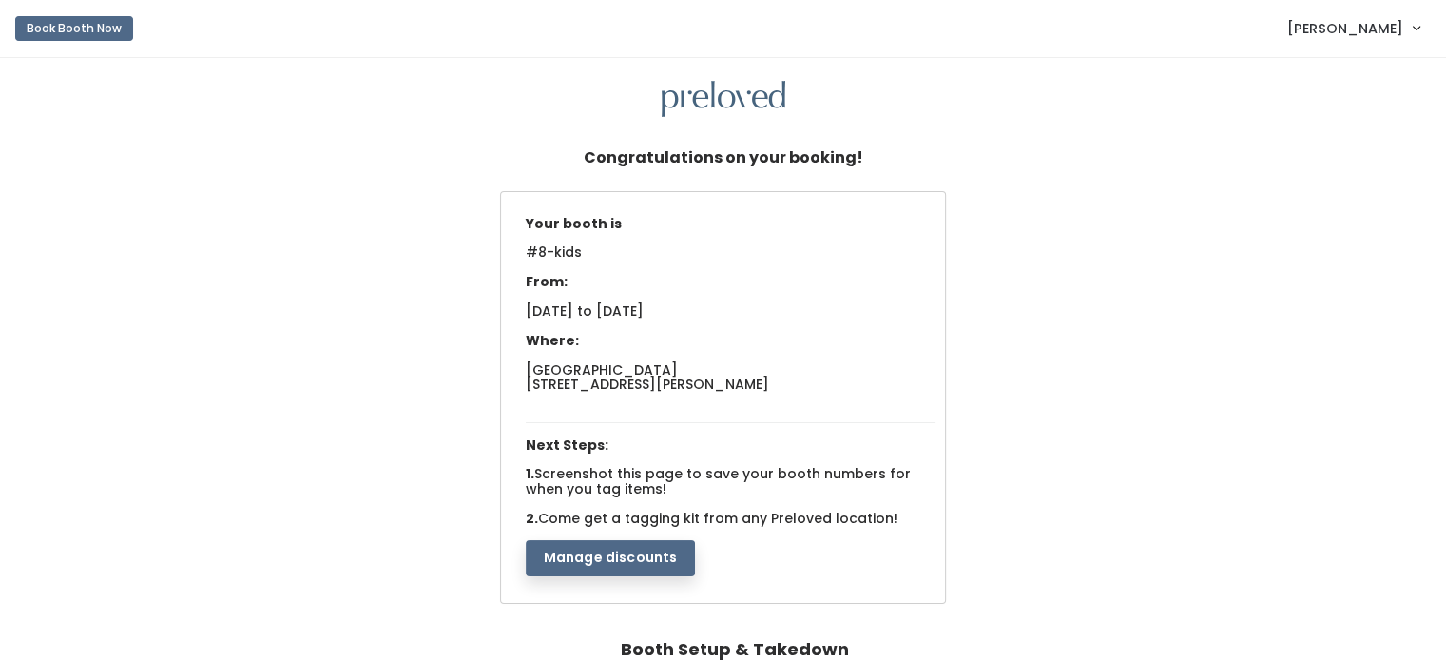
click at [591, 558] on button "Manage discounts" at bounding box center [611, 558] width 170 height 36
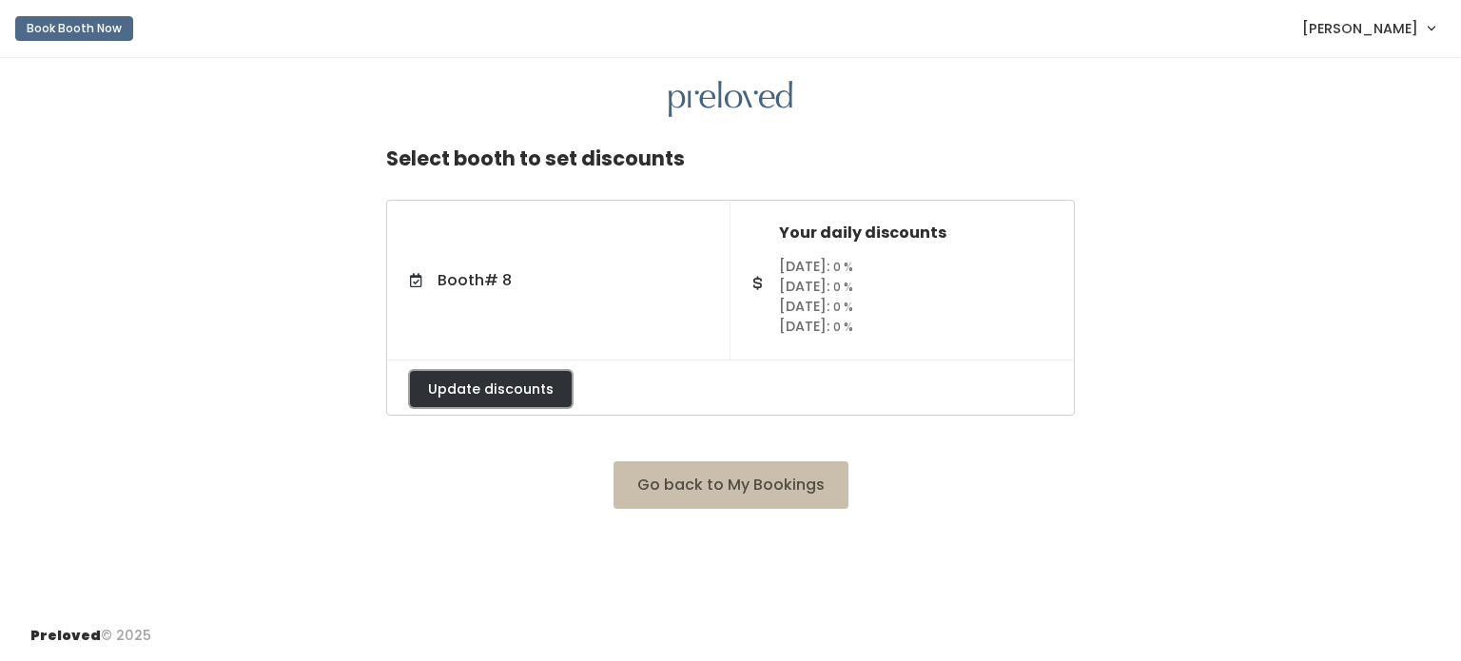
click at [458, 379] on button "Update discounts" at bounding box center [491, 389] width 162 height 36
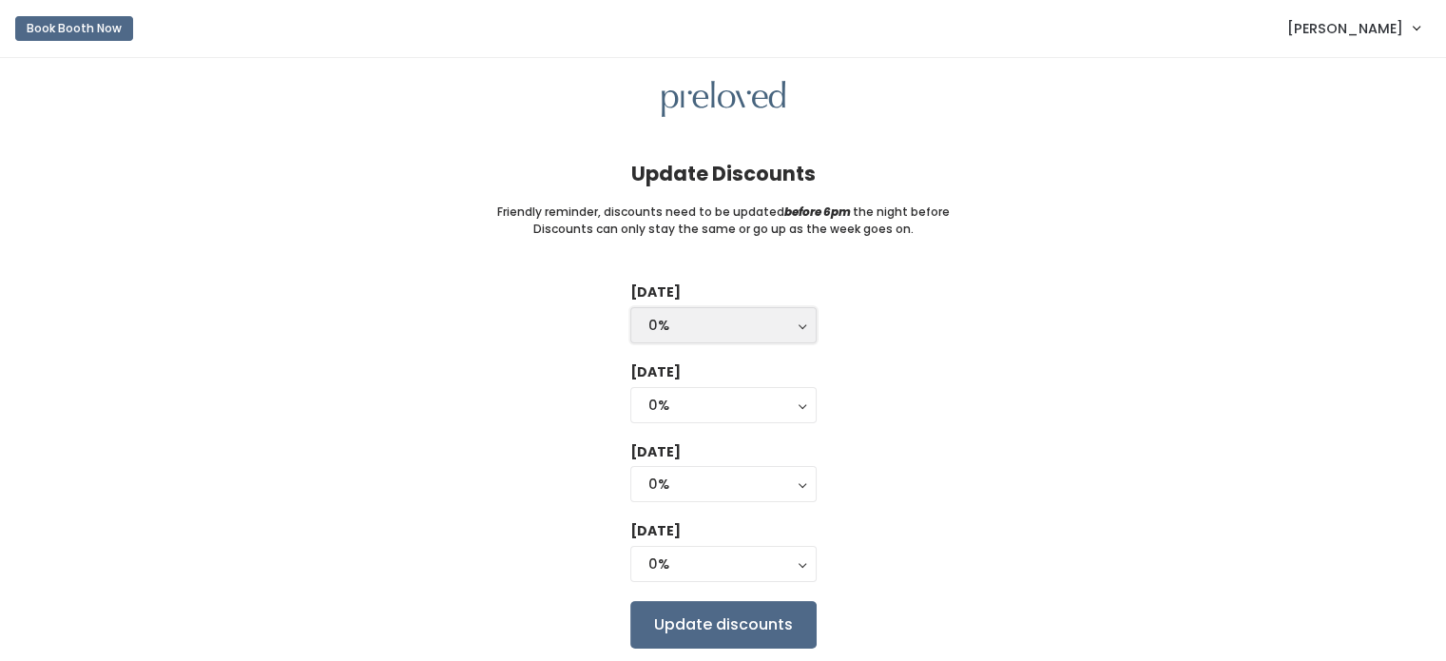
click at [801, 319] on button "0%" at bounding box center [723, 325] width 186 height 36
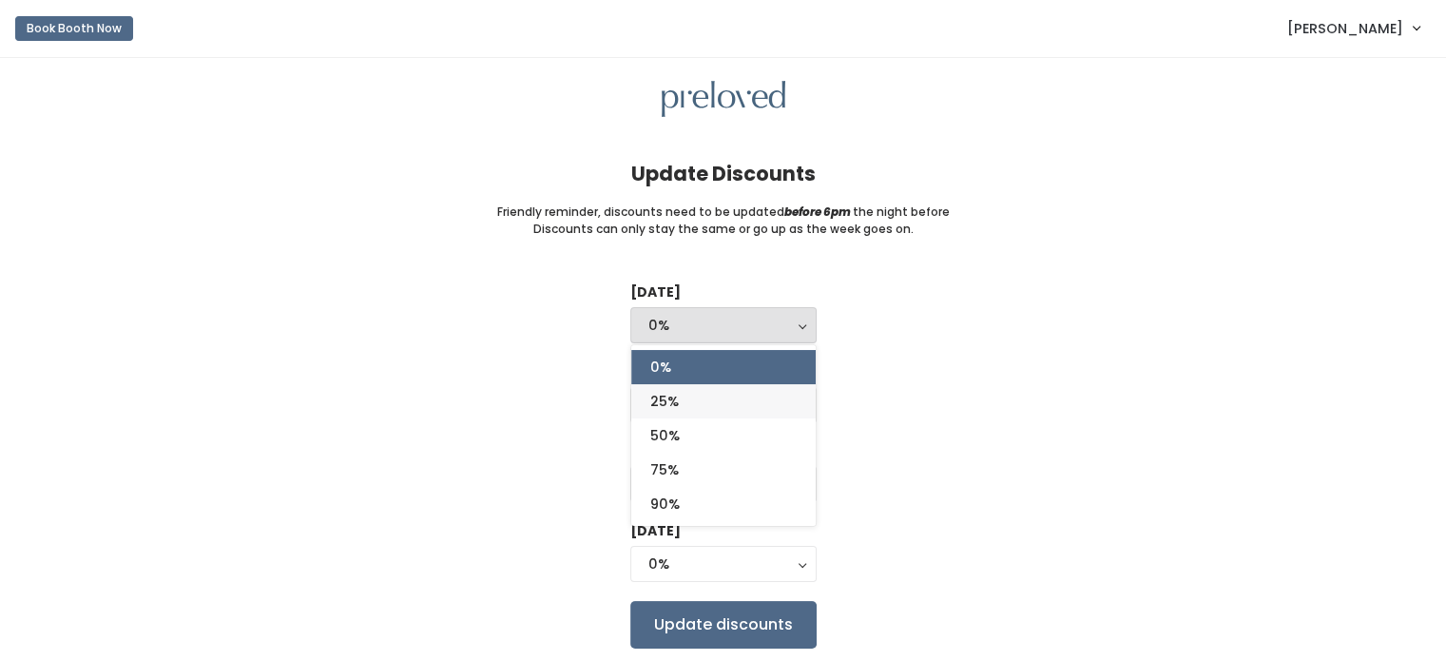
click at [687, 406] on link "25%" at bounding box center [723, 401] width 184 height 34
select select "25%"
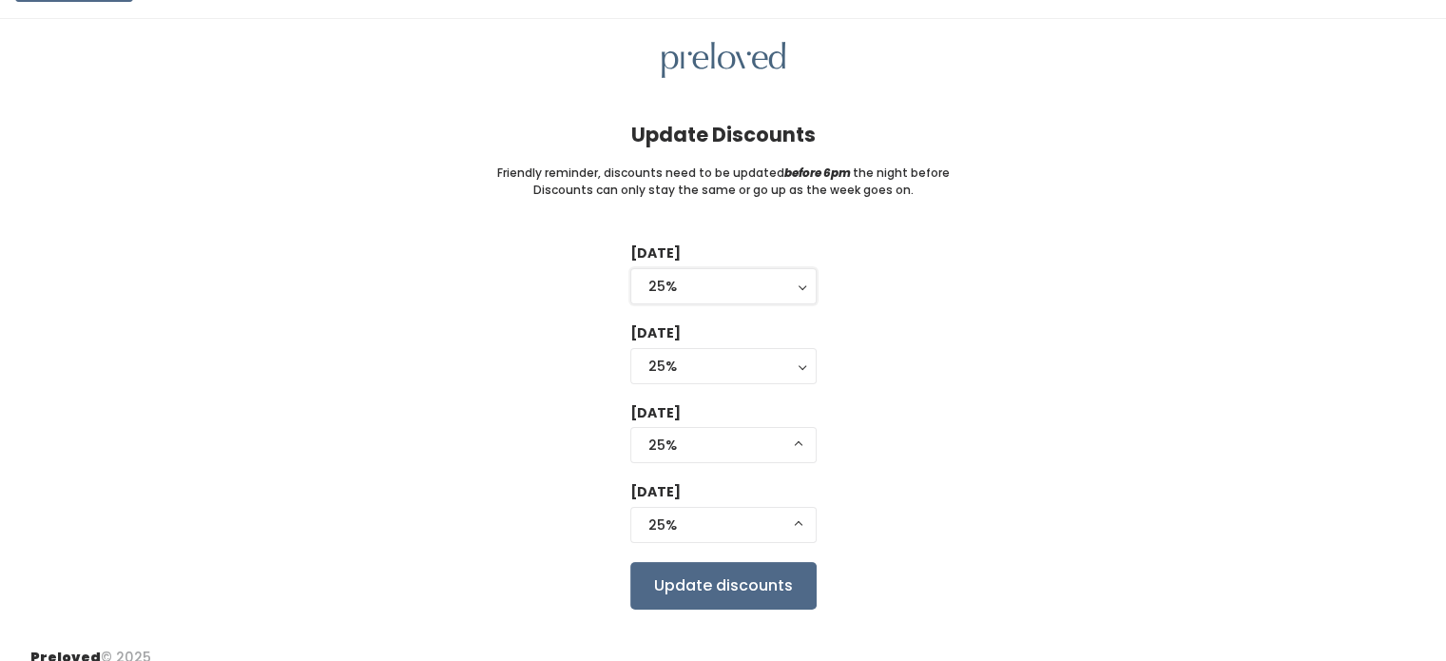
scroll to position [61, 0]
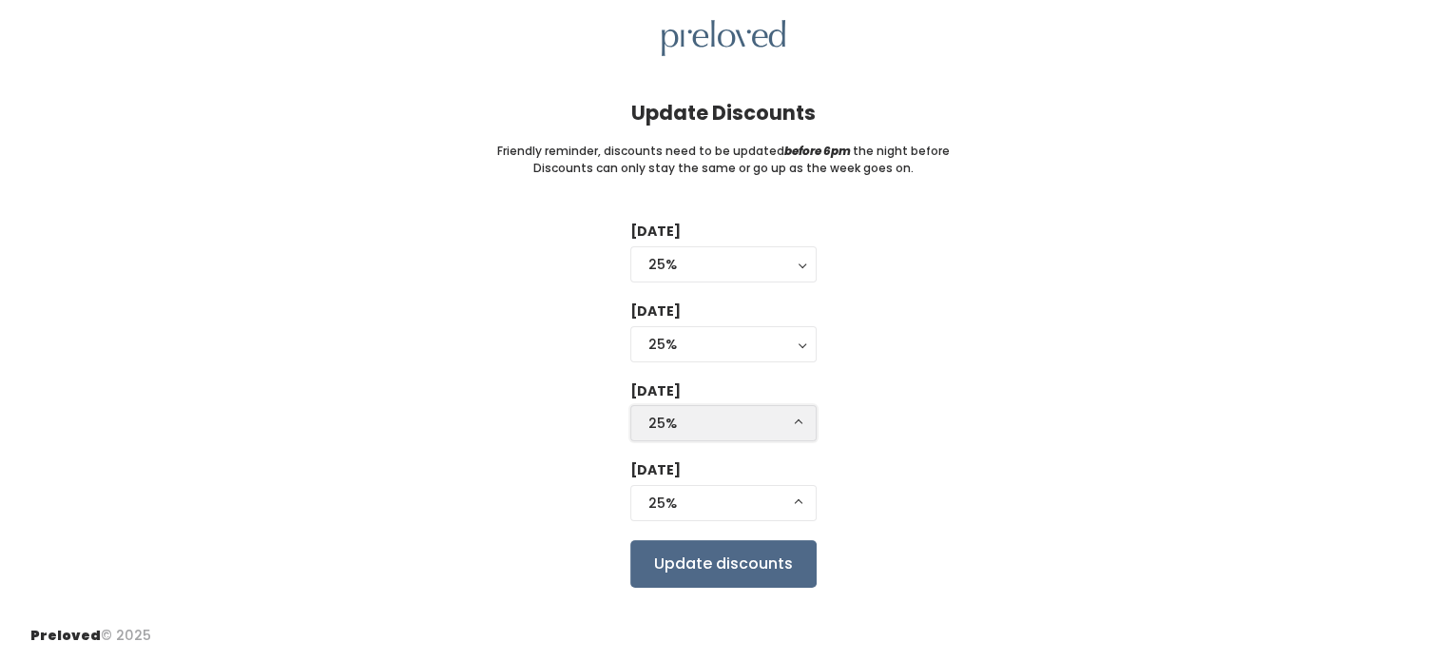
click at [766, 421] on div "25%" at bounding box center [724, 423] width 150 height 21
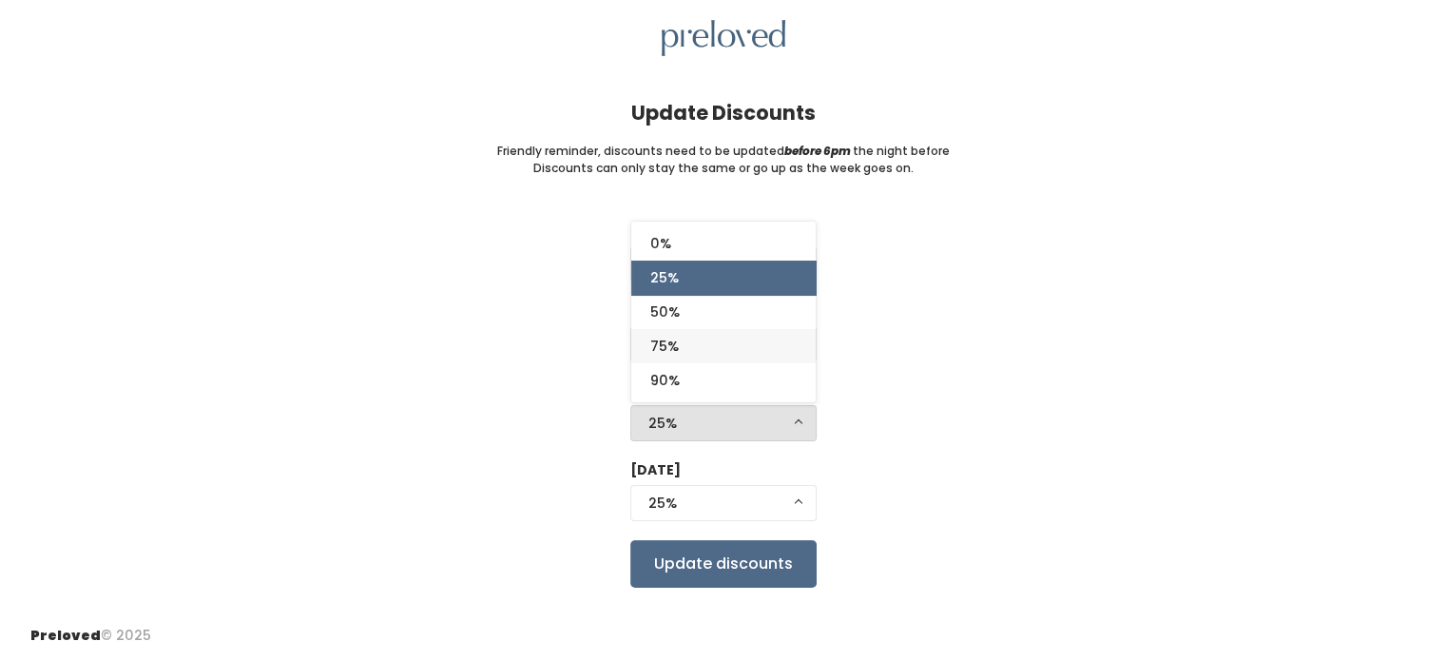
click at [719, 335] on link "75%" at bounding box center [723, 346] width 184 height 34
select select "75%"
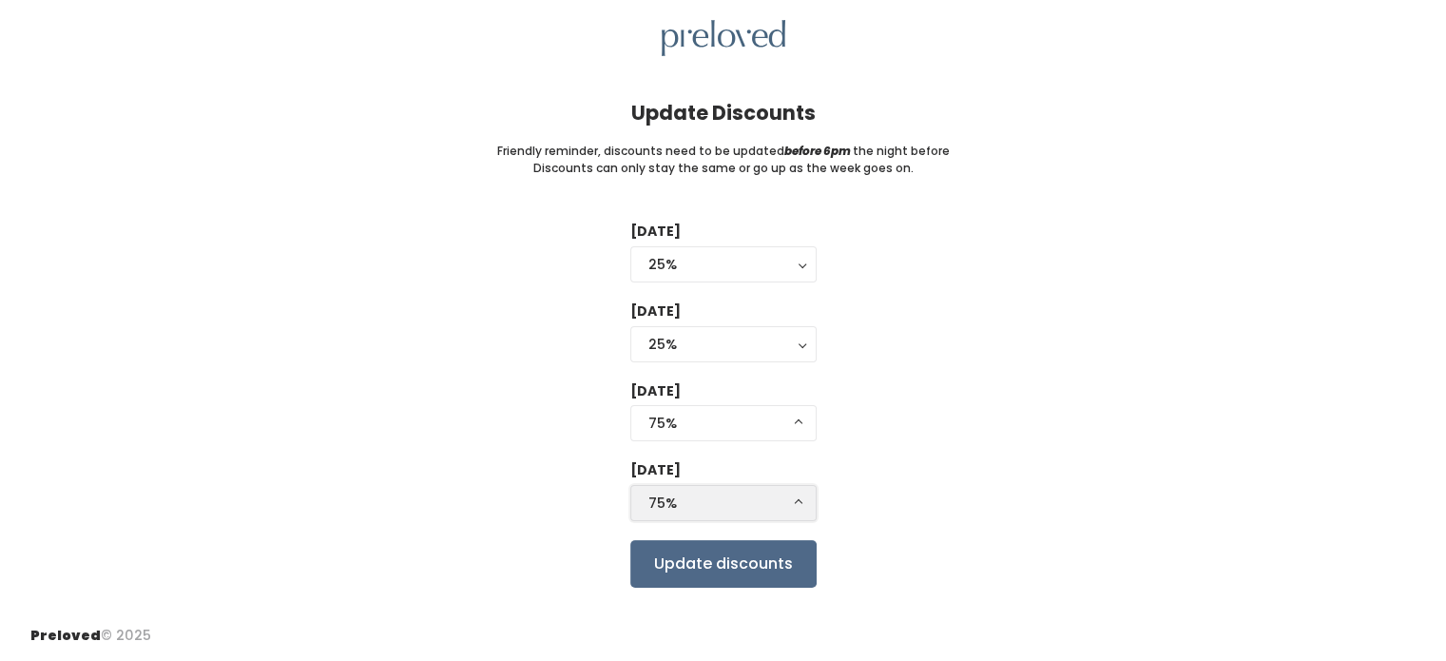
click at [734, 505] on div "75%" at bounding box center [724, 503] width 150 height 21
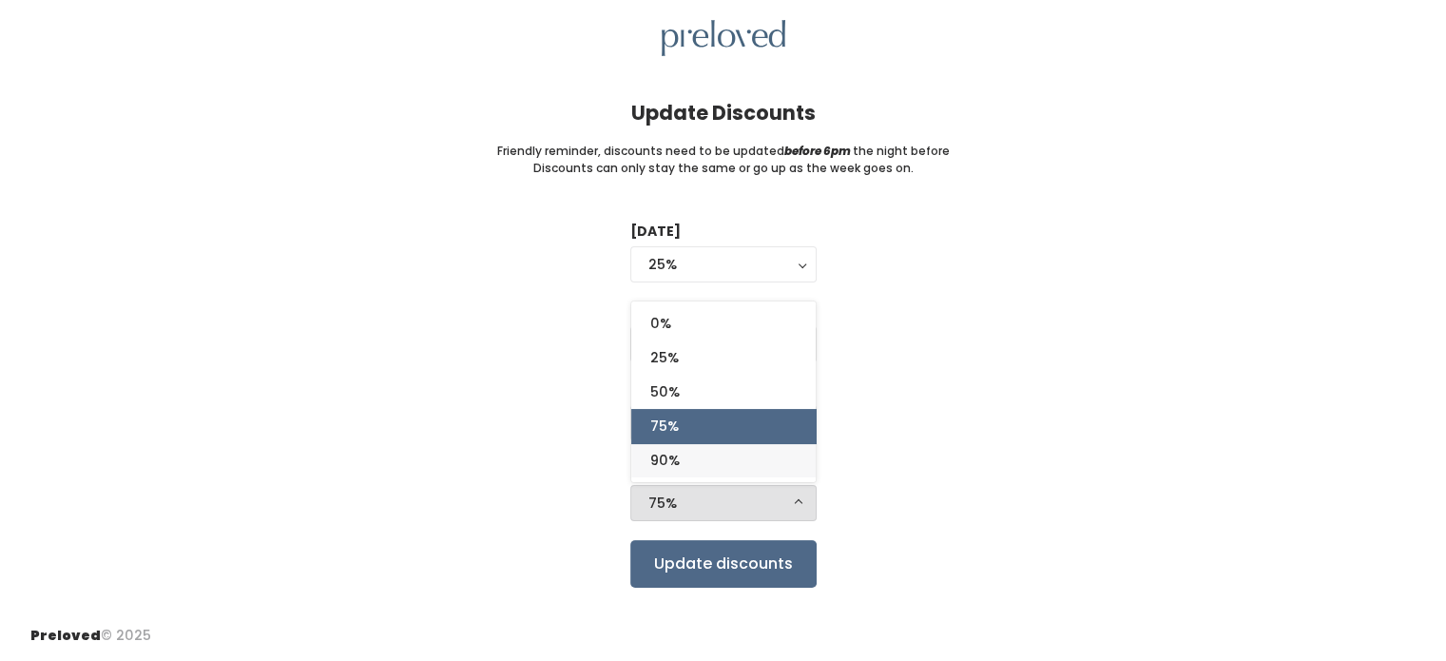
click at [701, 456] on link "90%" at bounding box center [723, 460] width 184 height 34
select select "90%"
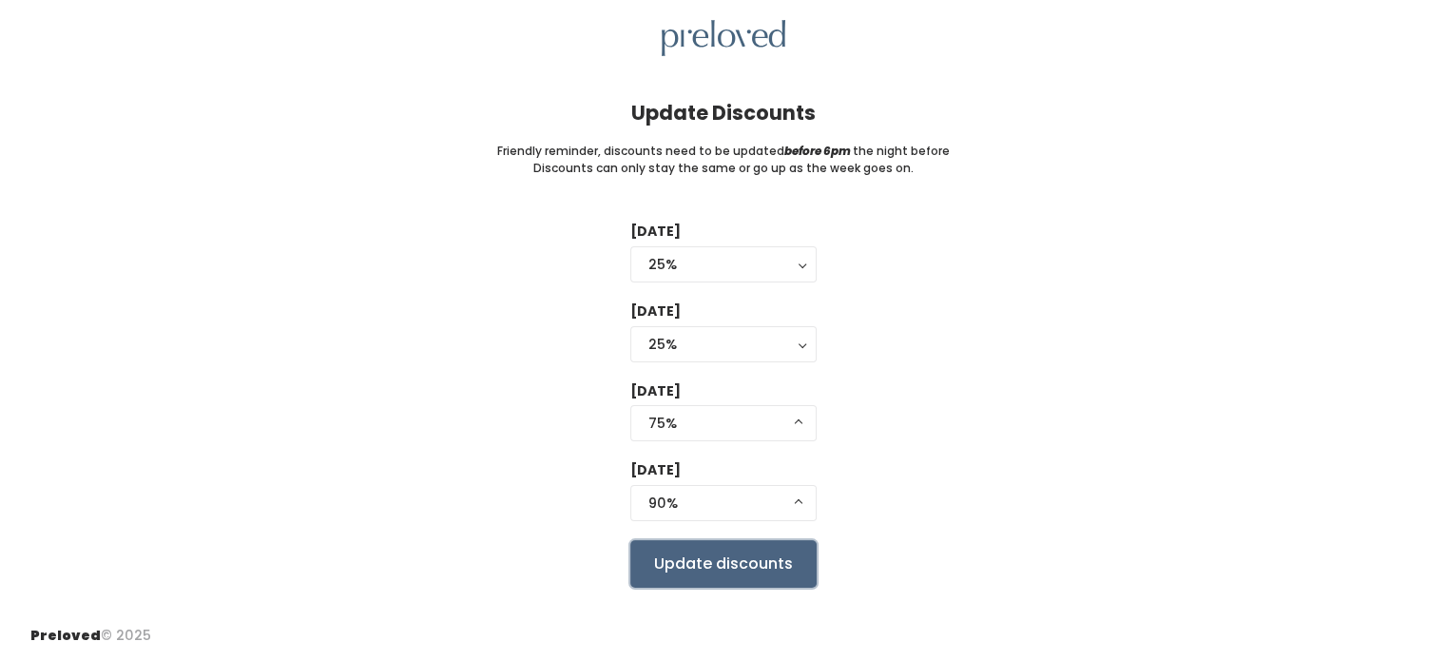
click at [739, 553] on input "Update discounts" at bounding box center [723, 564] width 186 height 48
